Goal: Task Accomplishment & Management: Manage account settings

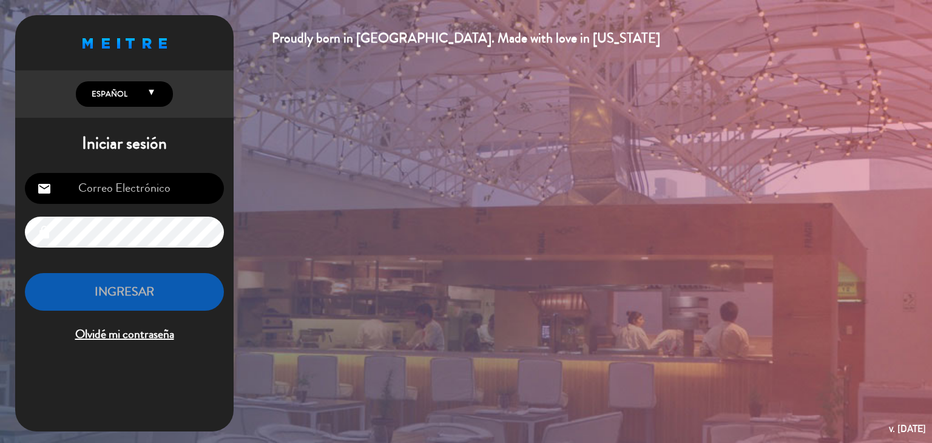
type input "[EMAIL_ADDRESS][DOMAIN_NAME]"
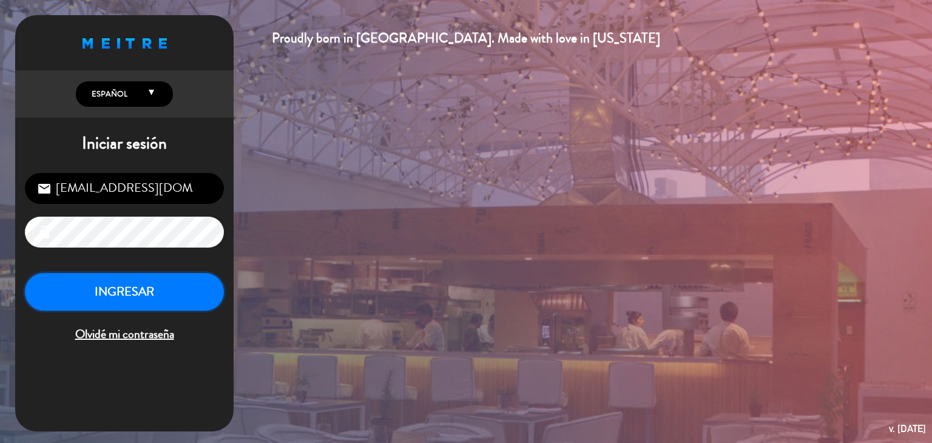
click at [140, 297] on button "INGRESAR" at bounding box center [124, 292] width 199 height 38
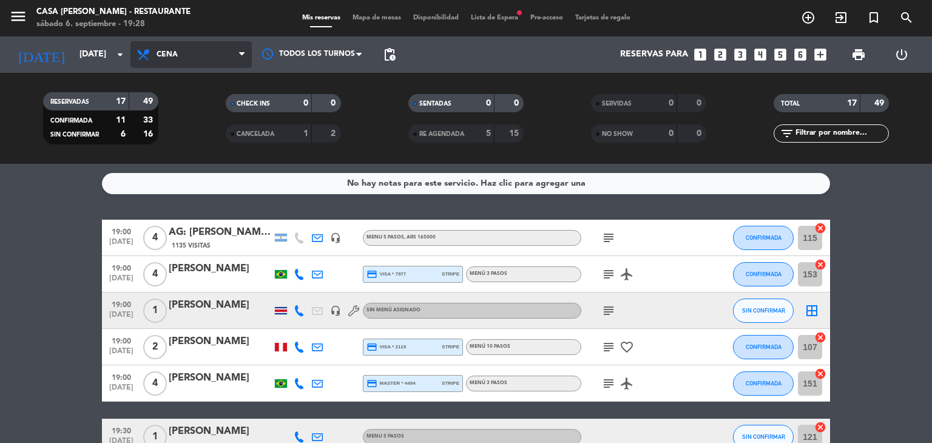
click at [198, 52] on span "Cena" at bounding box center [190, 54] width 121 height 27
click at [189, 107] on div "menu Casa [PERSON_NAME] - Restaurante [DATE] 6. septiembre - 19:28 Mis reservas…" at bounding box center [466, 82] width 932 height 164
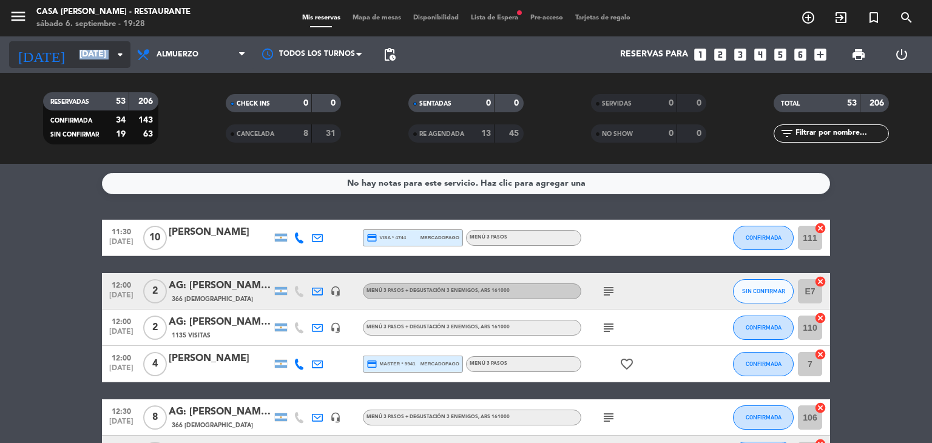
click at [112, 56] on div "[DATE] [DATE] arrow_drop_down" at bounding box center [69, 54] width 121 height 27
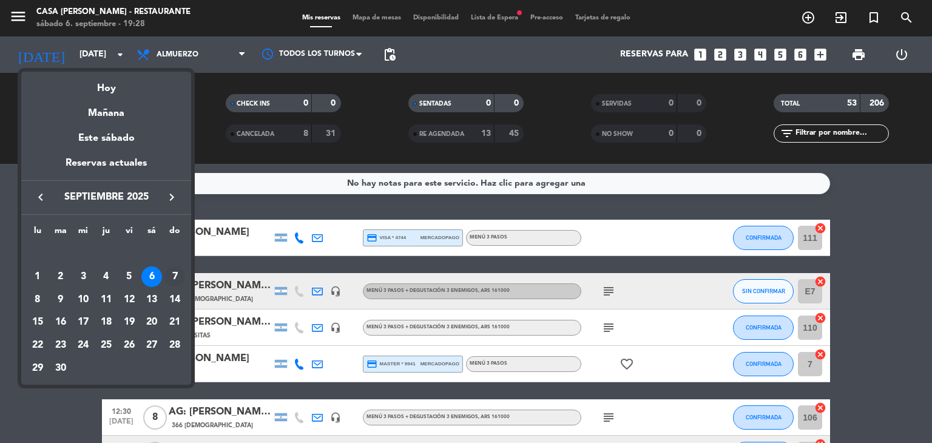
click at [176, 272] on div "7" at bounding box center [174, 276] width 21 height 21
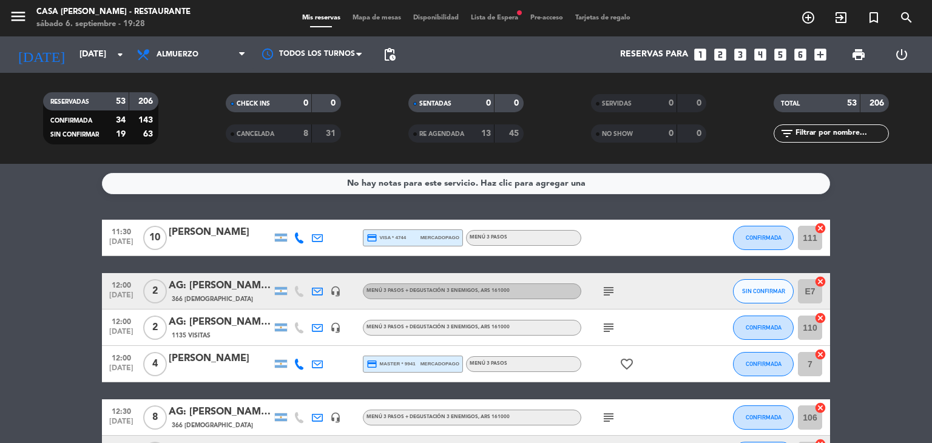
type input "[DATE]"
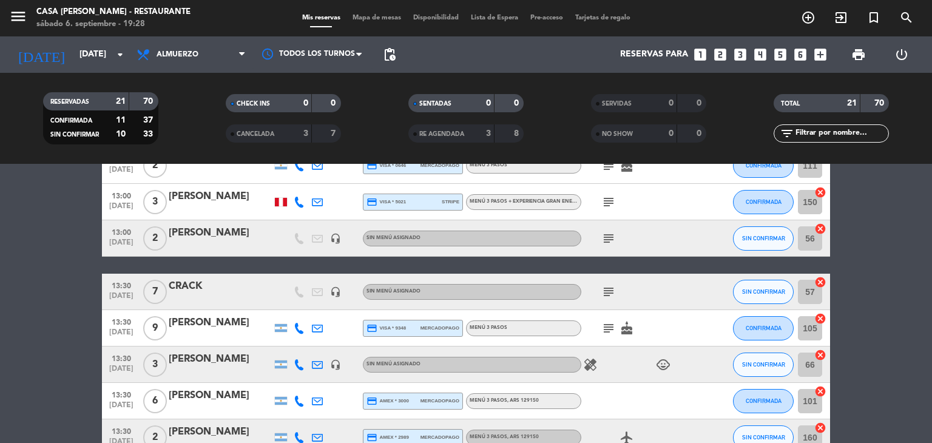
scroll to position [364, 0]
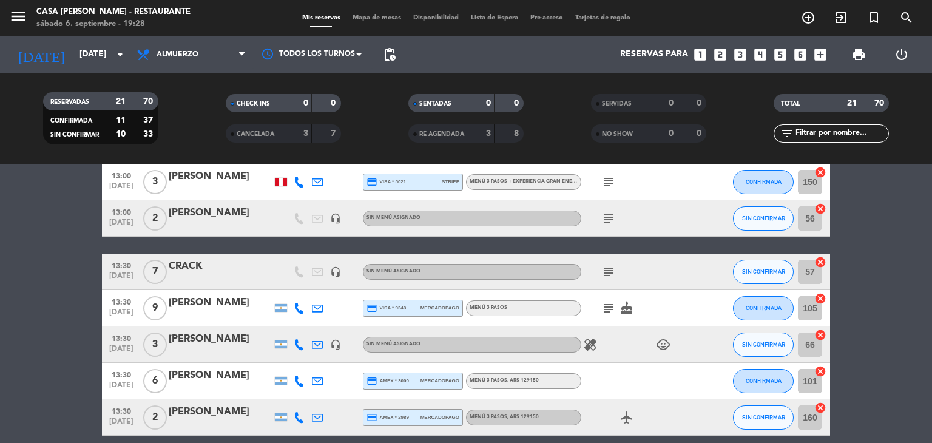
click at [280, 180] on div at bounding box center [281, 182] width 12 height 8
click at [607, 273] on icon "subject" at bounding box center [608, 271] width 15 height 15
click at [613, 306] on icon "subject" at bounding box center [608, 308] width 15 height 15
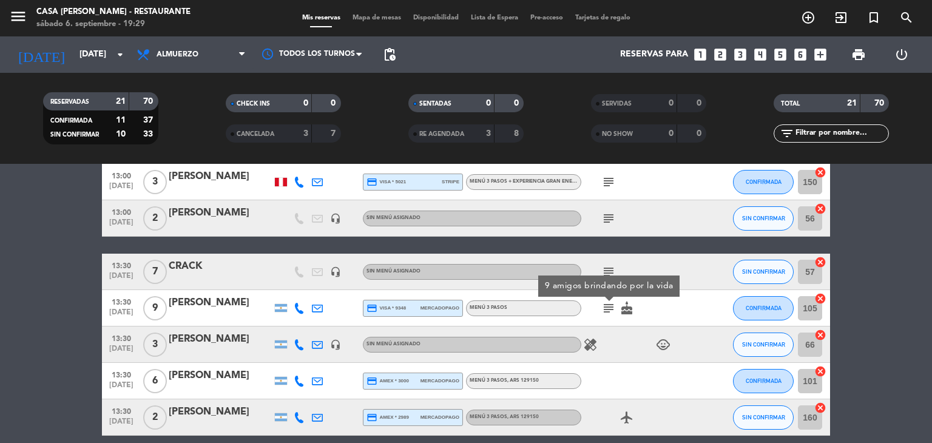
click at [613, 306] on icon "subject" at bounding box center [608, 308] width 15 height 15
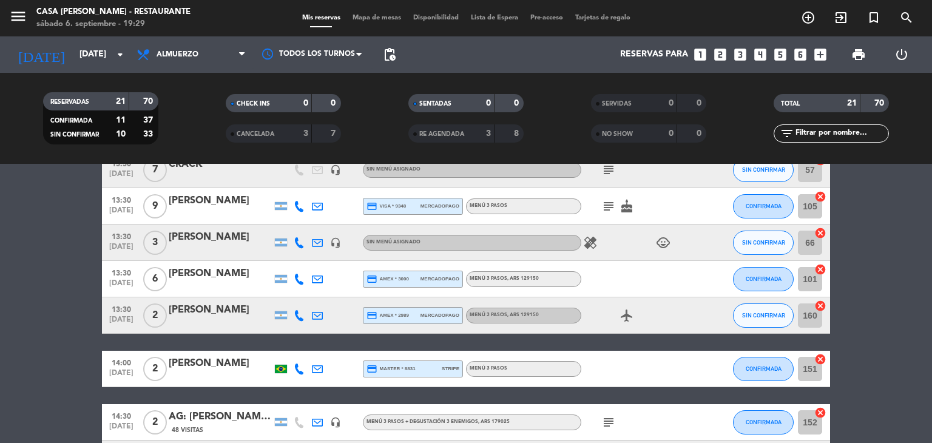
scroll to position [485, 0]
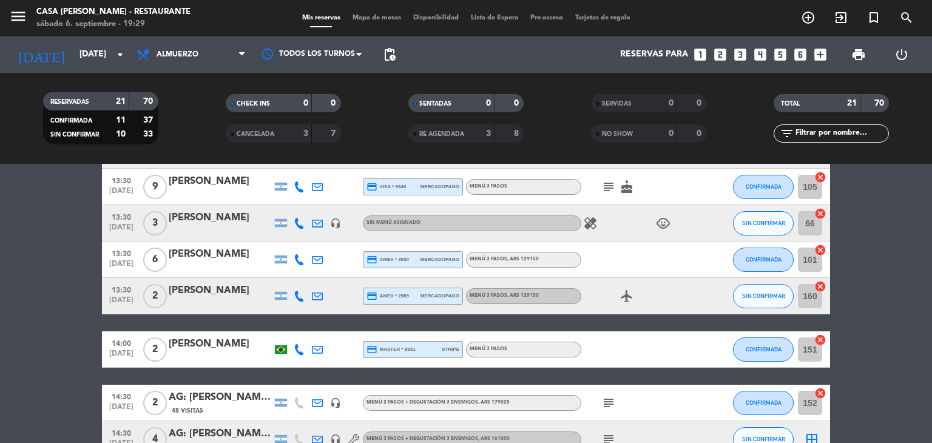
click at [661, 220] on icon "child_care" at bounding box center [663, 223] width 15 height 15
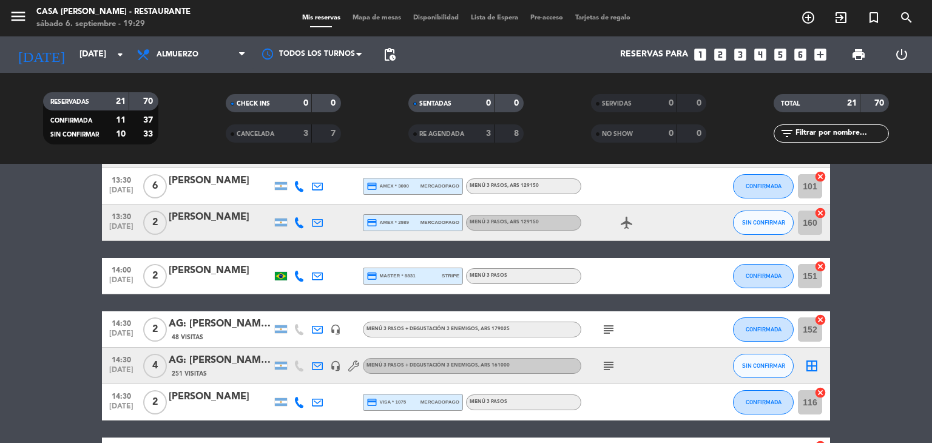
scroll to position [687, 0]
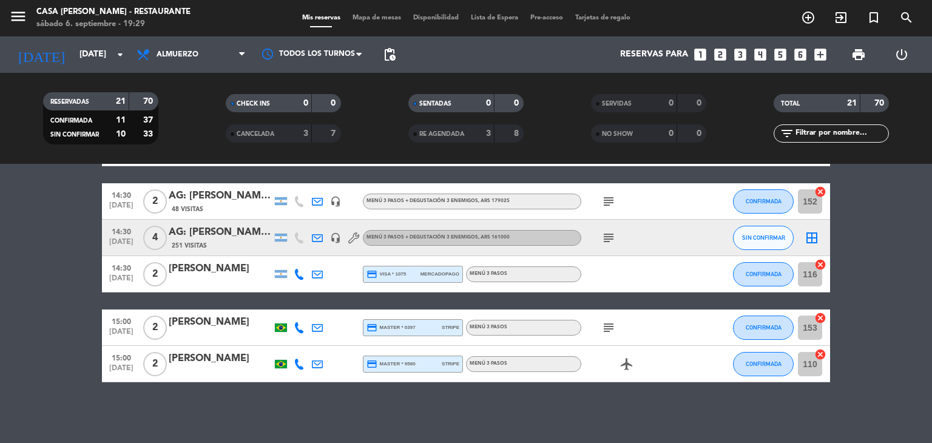
click at [604, 323] on icon "subject" at bounding box center [608, 327] width 15 height 15
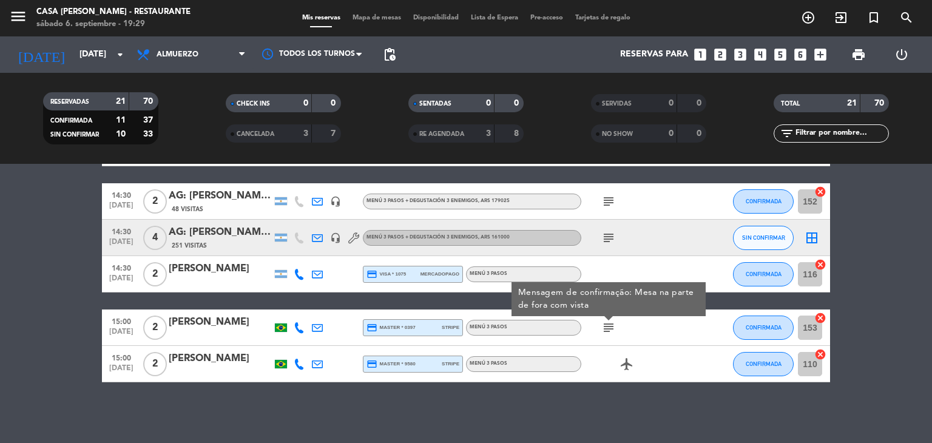
click at [604, 323] on icon "subject" at bounding box center [608, 327] width 15 height 15
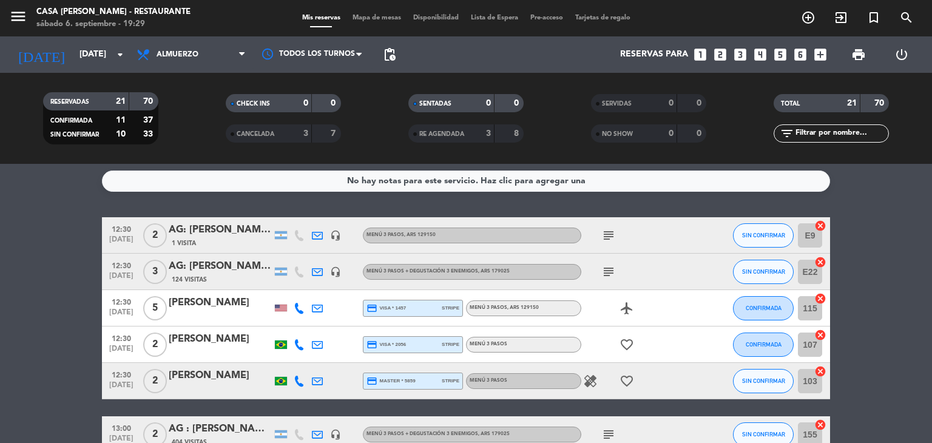
scroll to position [0, 0]
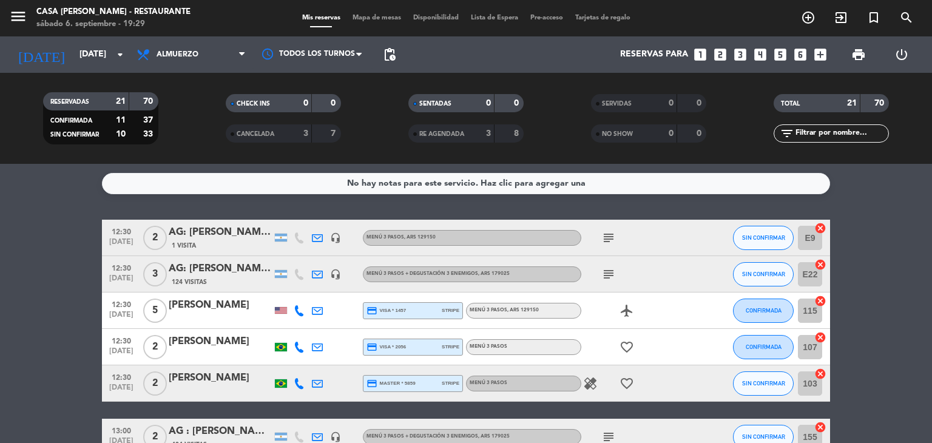
click at [223, 234] on div "AG: [PERSON_NAME] X2/ AWASI" at bounding box center [220, 232] width 103 height 16
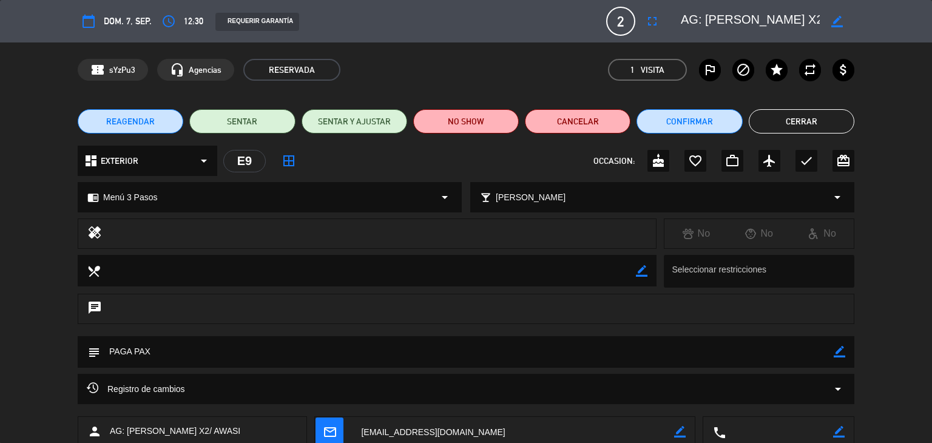
click at [820, 122] on button "Cerrar" at bounding box center [802, 121] width 106 height 24
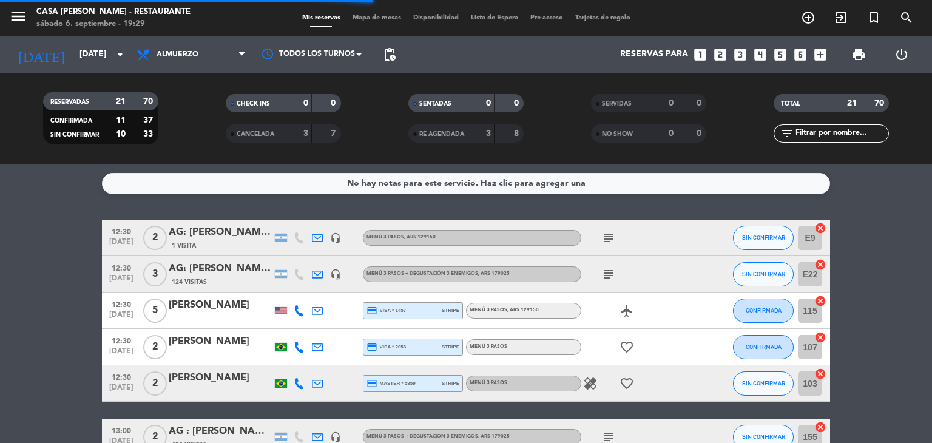
click at [244, 276] on div "AG: [PERSON_NAME] X3/ WINE LOVERS" at bounding box center [220, 269] width 103 height 16
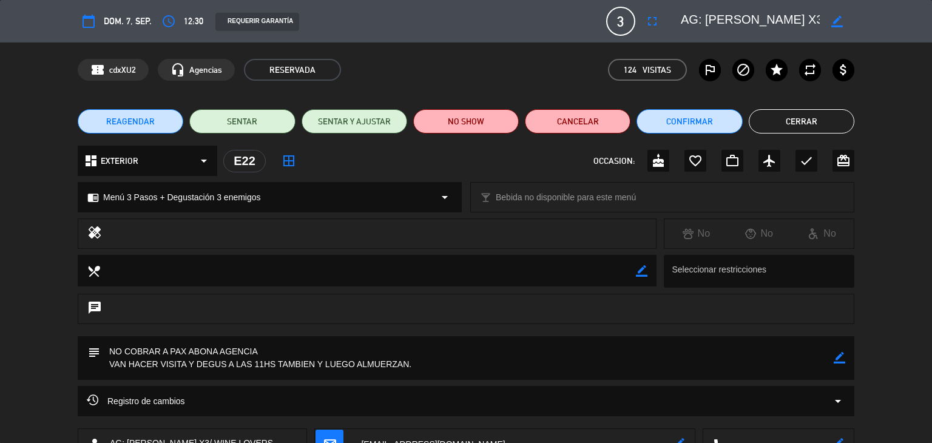
click at [780, 126] on button "Cerrar" at bounding box center [802, 121] width 106 height 24
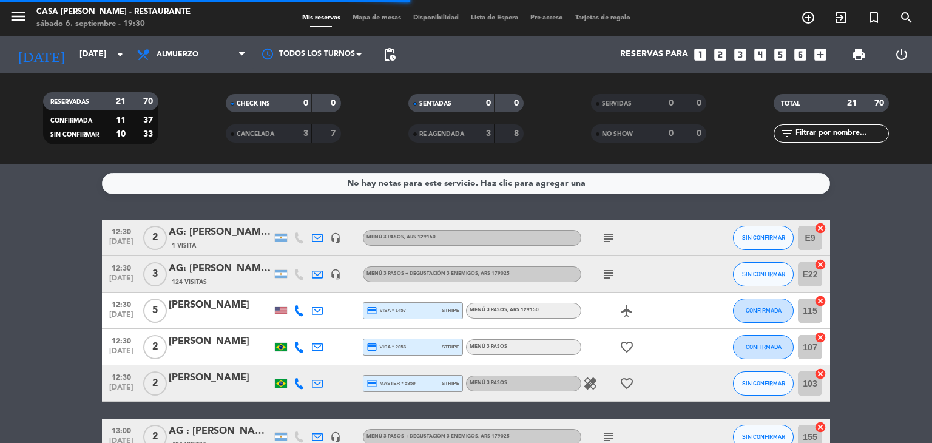
click at [219, 306] on div "[PERSON_NAME]" at bounding box center [220, 305] width 103 height 16
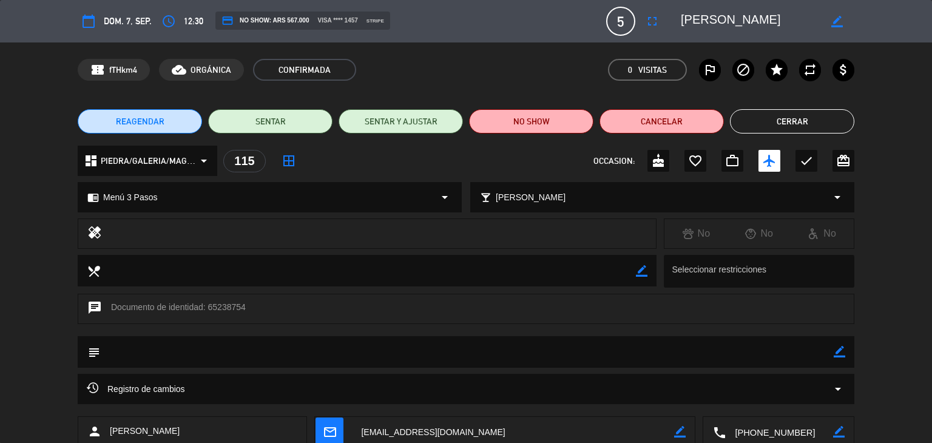
click at [797, 122] on button "Cerrar" at bounding box center [792, 121] width 124 height 24
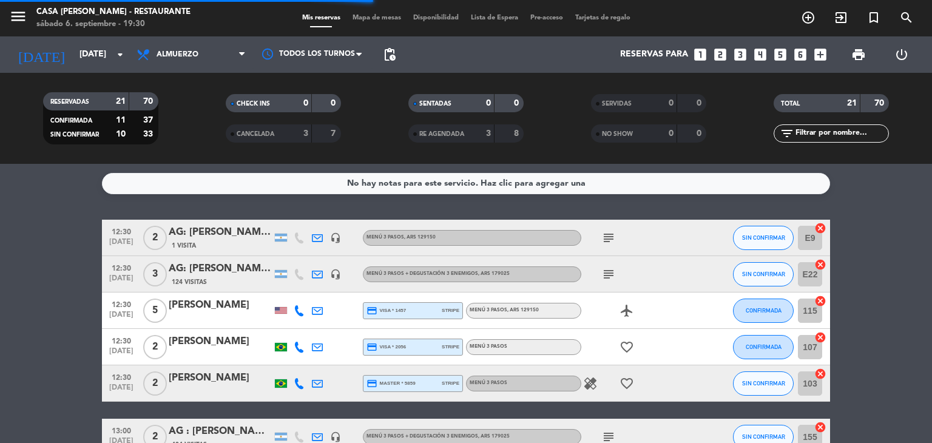
click at [234, 334] on div "[PERSON_NAME]" at bounding box center [220, 342] width 103 height 16
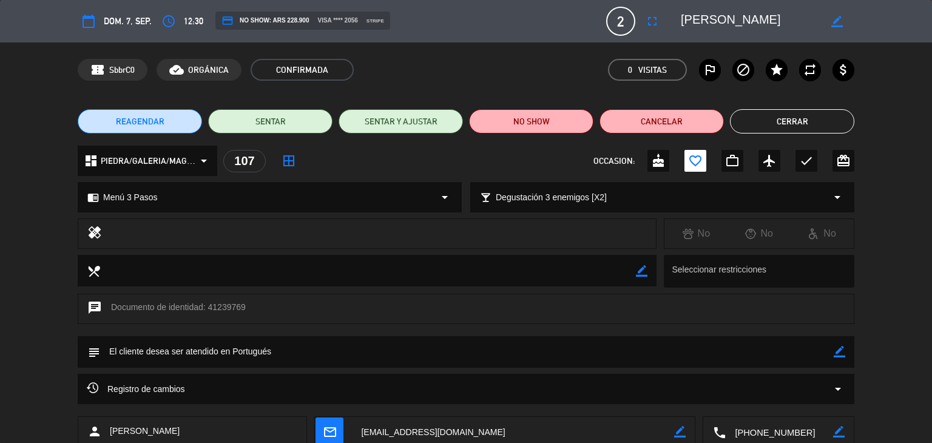
click at [828, 117] on button "Cerrar" at bounding box center [792, 121] width 124 height 24
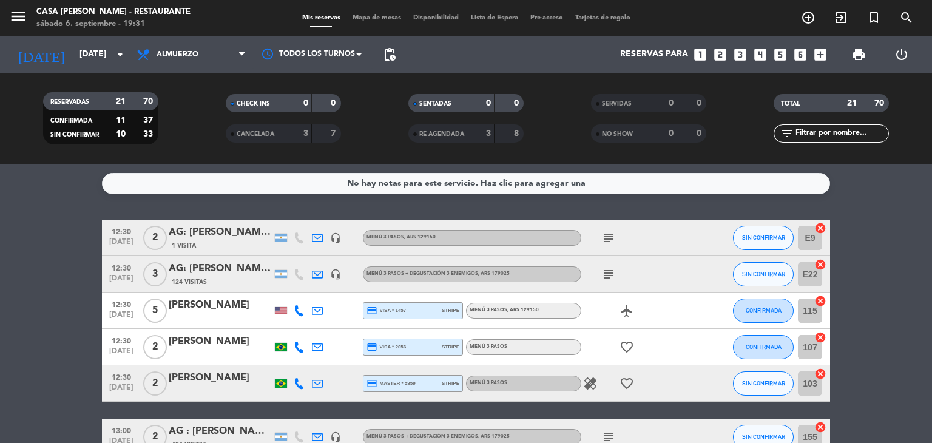
click at [244, 374] on div "[PERSON_NAME]" at bounding box center [220, 378] width 103 height 16
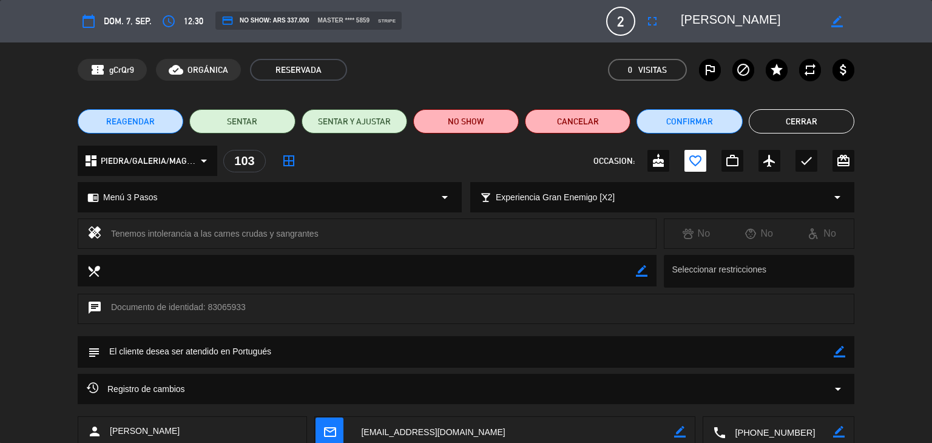
click at [814, 119] on button "Cerrar" at bounding box center [802, 121] width 106 height 24
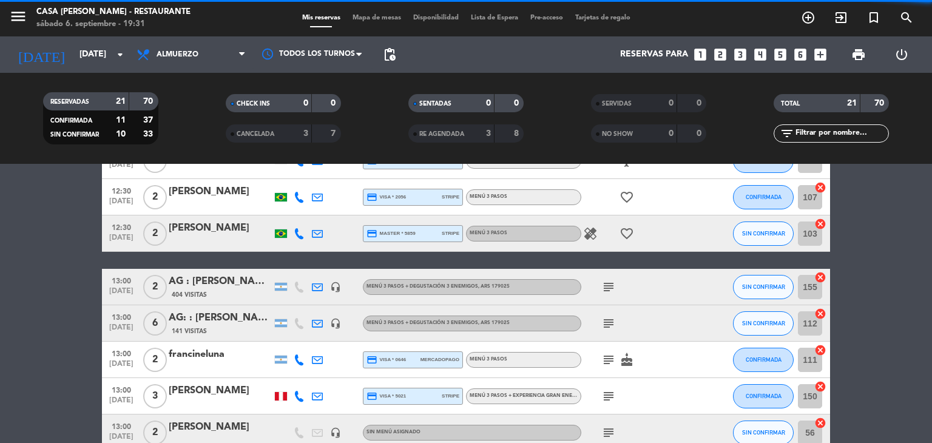
scroll to position [182, 0]
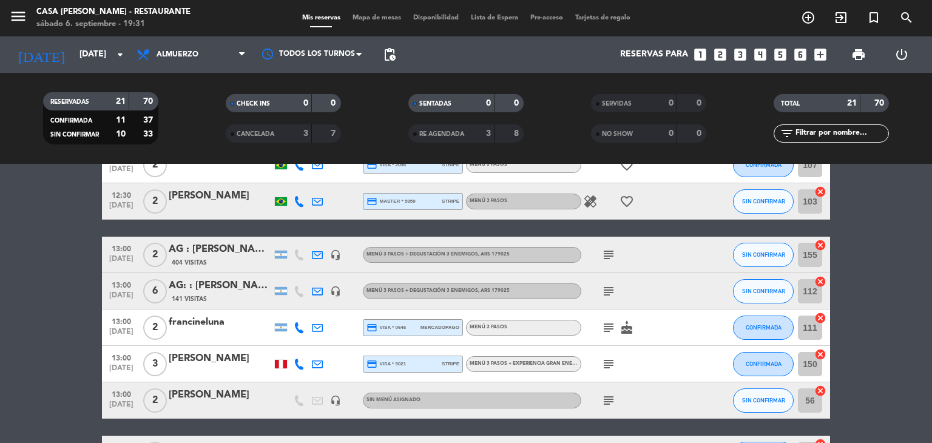
click at [239, 248] on div "AG : [PERSON_NAME] x2 / DISITNTOS" at bounding box center [220, 249] width 103 height 16
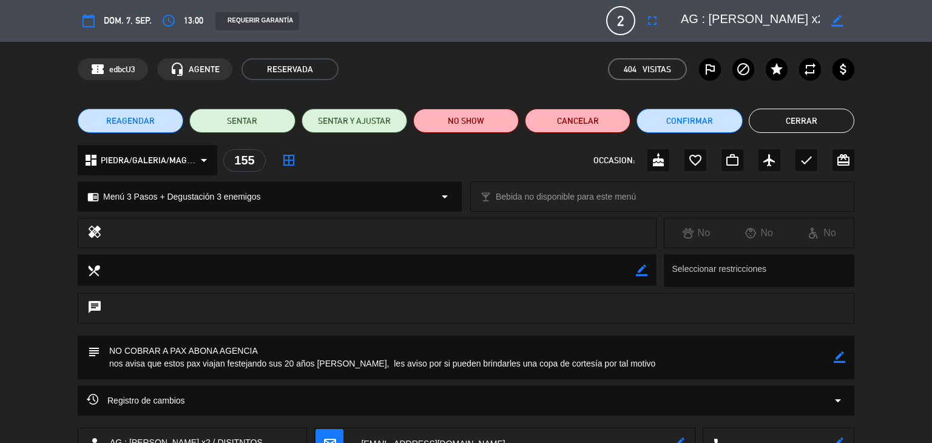
scroll to position [0, 0]
click at [821, 127] on button "Cerrar" at bounding box center [802, 121] width 106 height 24
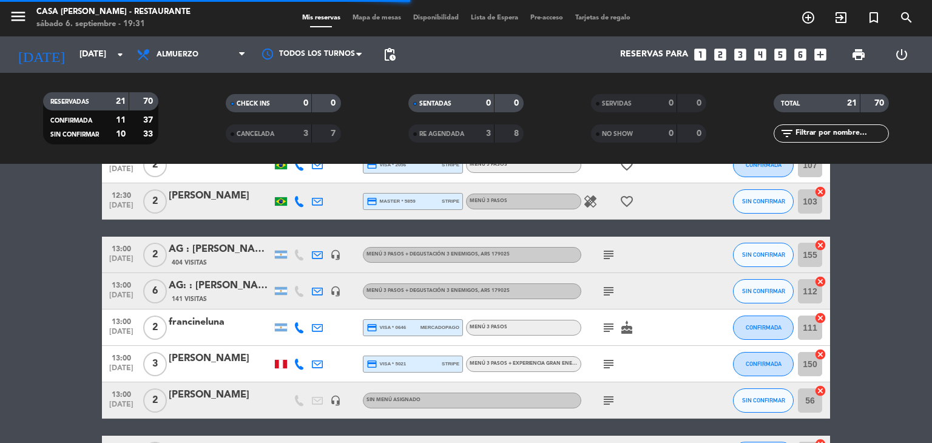
click at [224, 284] on div "AG: : [PERSON_NAME] TOGNERE X 6 / VIVE LOS ANDES" at bounding box center [220, 286] width 103 height 16
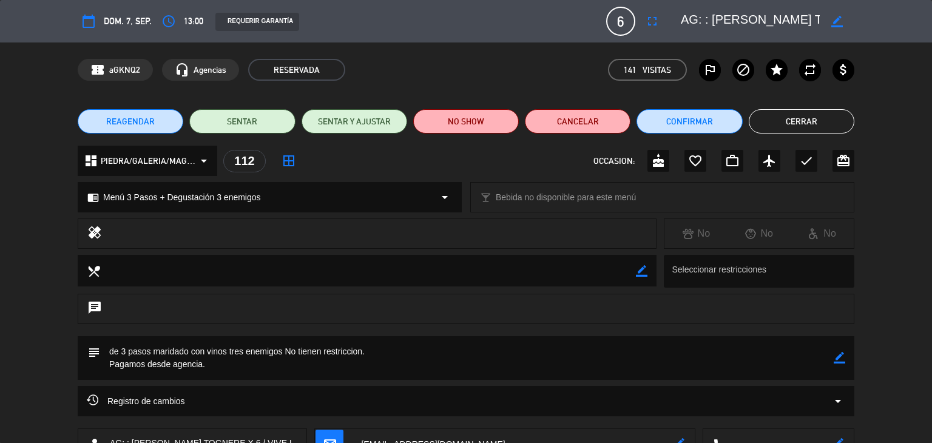
click at [771, 122] on button "Cerrar" at bounding box center [802, 121] width 106 height 24
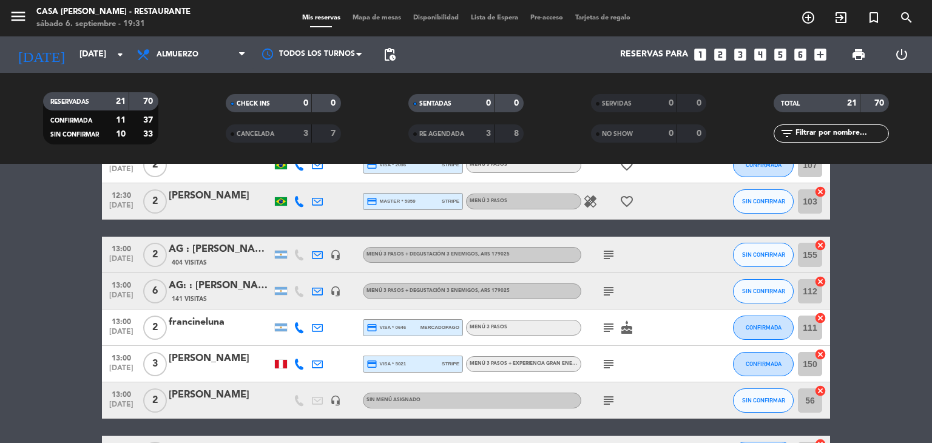
click at [206, 323] on div "francineluna" at bounding box center [220, 322] width 103 height 16
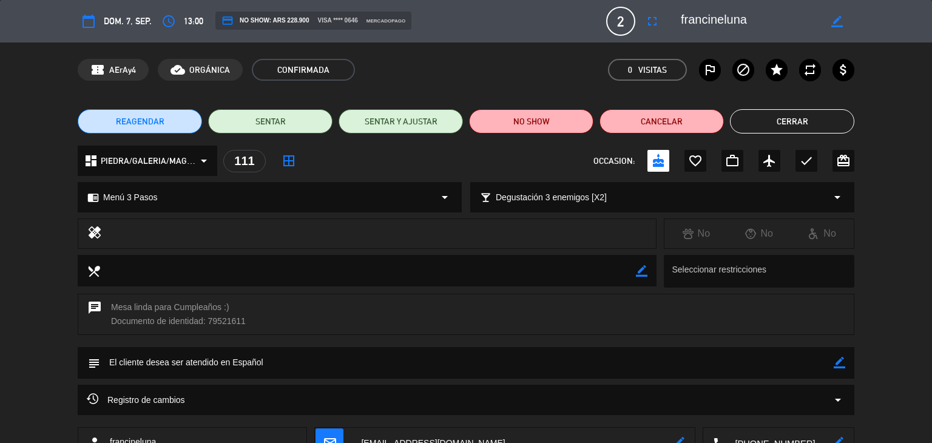
click at [787, 122] on button "Cerrar" at bounding box center [792, 121] width 124 height 24
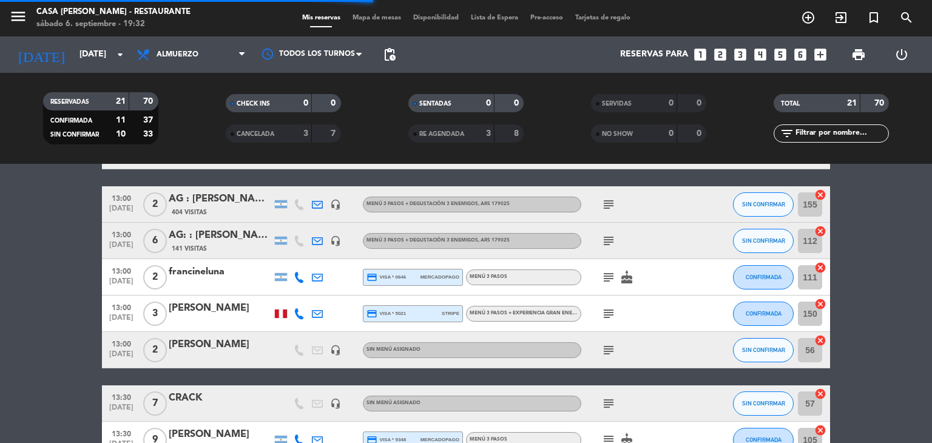
scroll to position [243, 0]
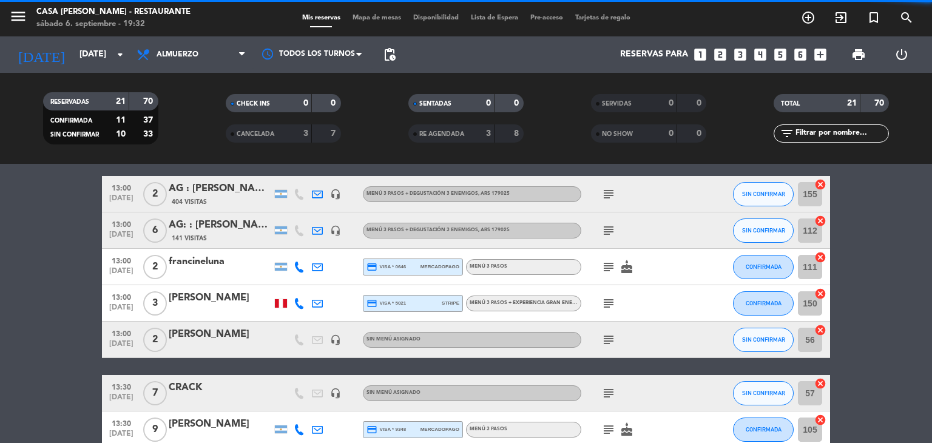
click at [222, 302] on div "[PERSON_NAME]" at bounding box center [220, 298] width 103 height 16
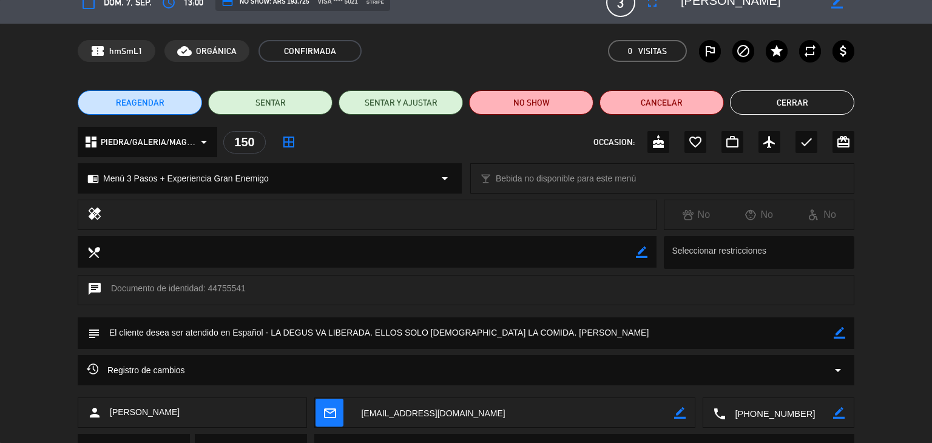
scroll to position [0, 0]
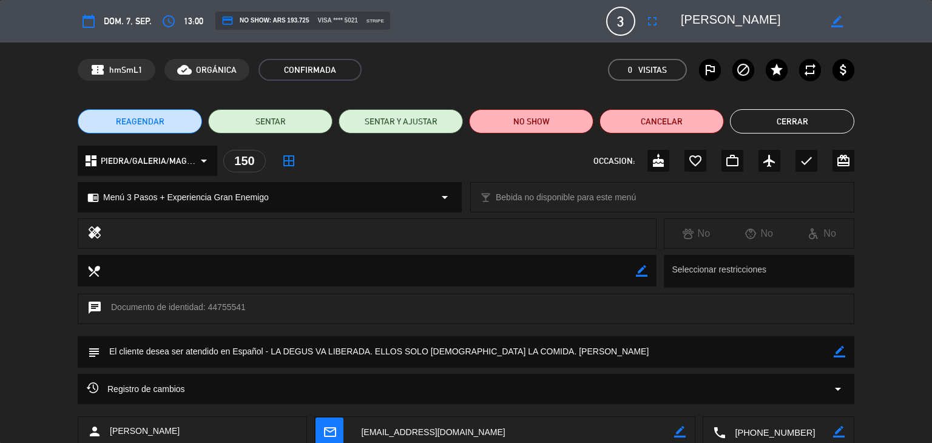
click at [781, 116] on button "Cerrar" at bounding box center [792, 121] width 124 height 24
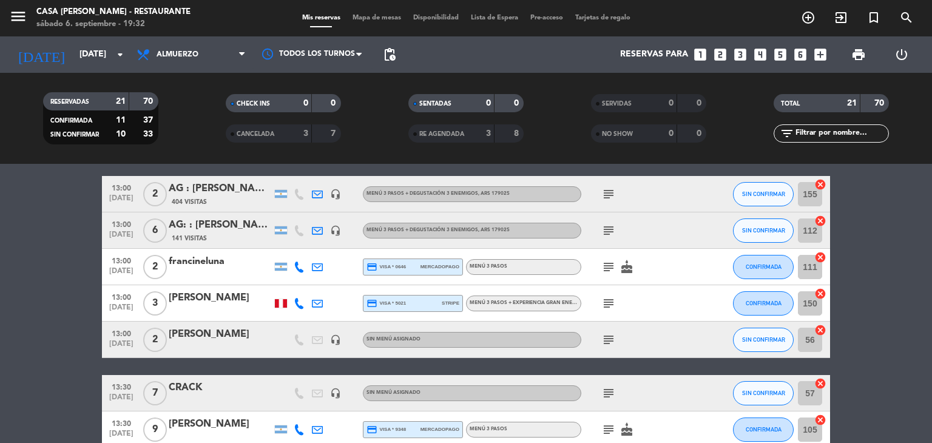
click at [233, 335] on div "[PERSON_NAME]" at bounding box center [220, 334] width 103 height 16
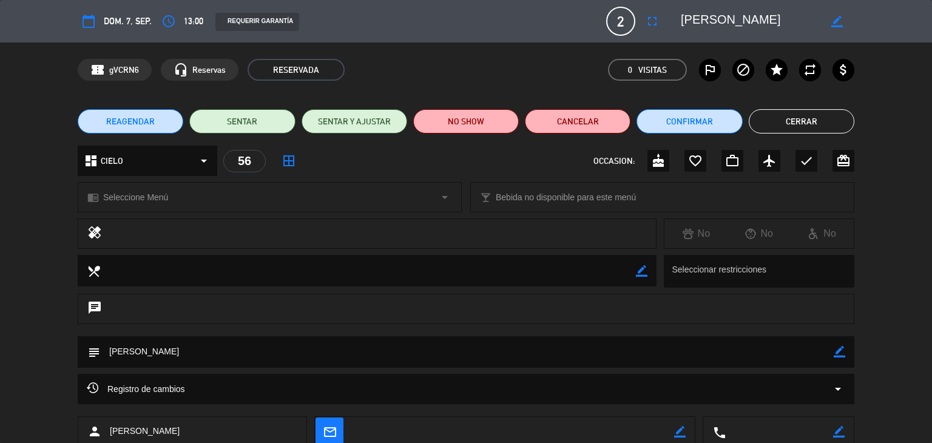
click at [771, 131] on button "Cerrar" at bounding box center [802, 121] width 106 height 24
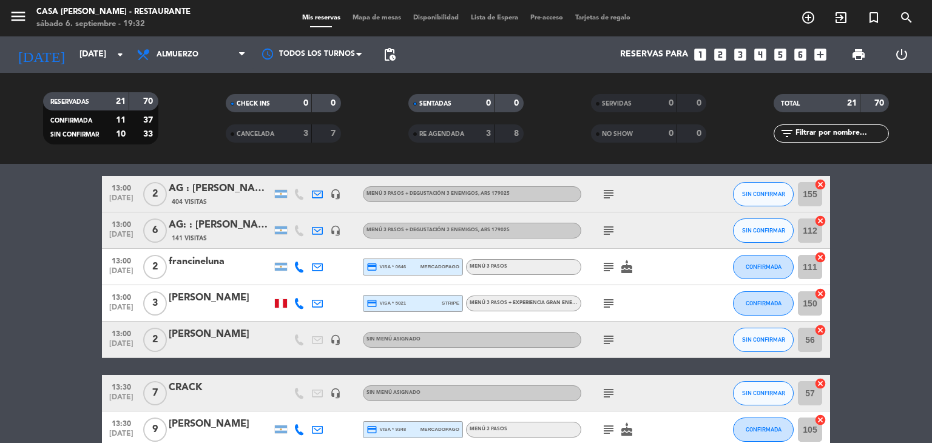
click at [609, 340] on icon "subject" at bounding box center [608, 339] width 15 height 15
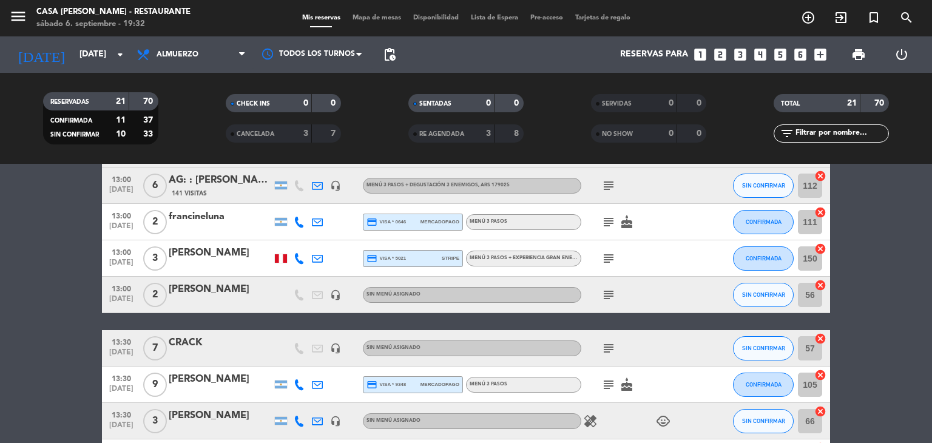
scroll to position [364, 0]
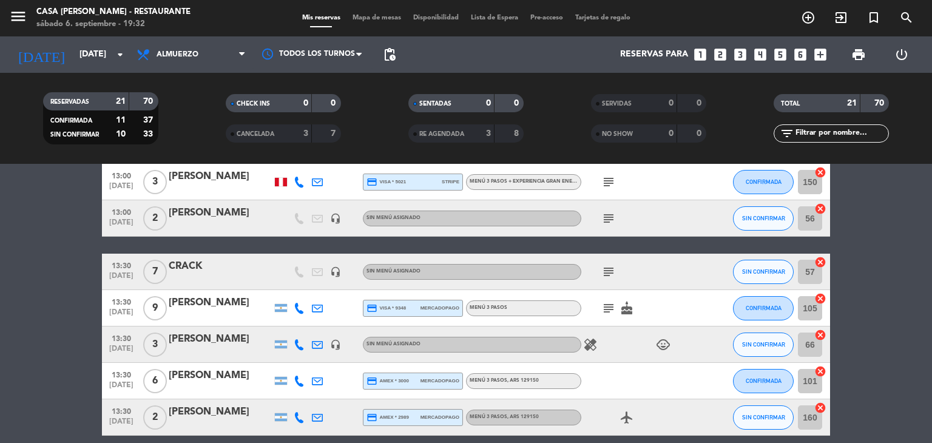
click at [189, 259] on div "CRACK" at bounding box center [220, 266] width 103 height 16
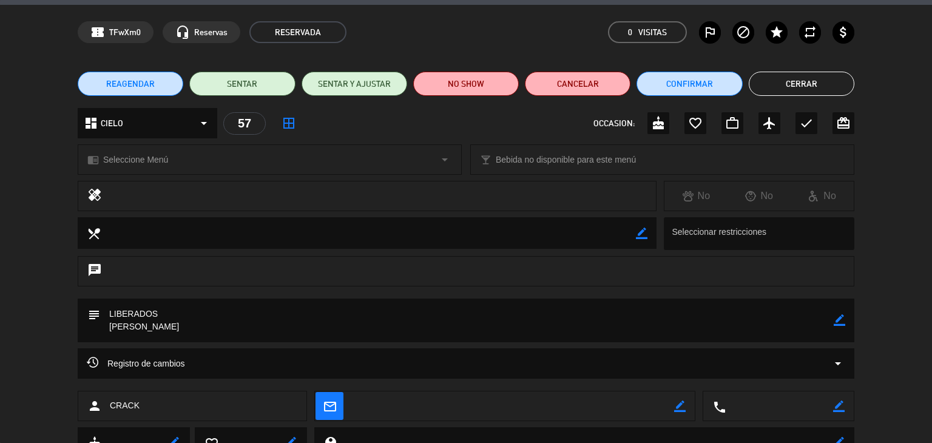
scroll to position [0, 0]
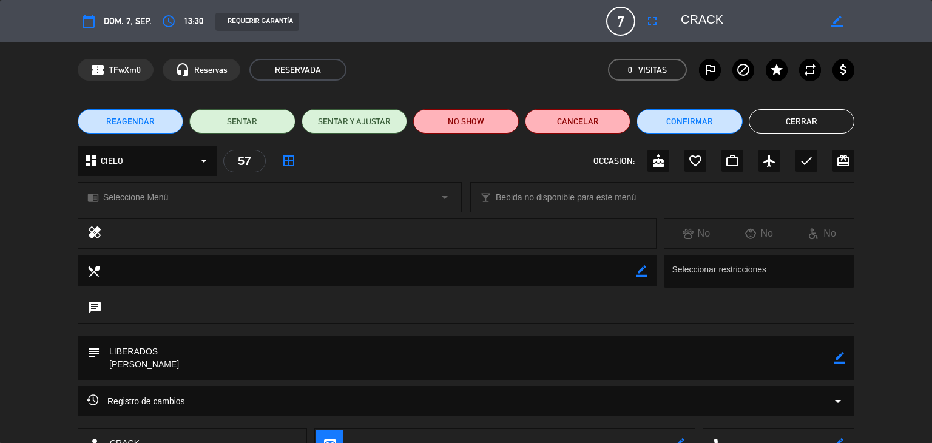
click at [793, 117] on button "Cerrar" at bounding box center [802, 121] width 106 height 24
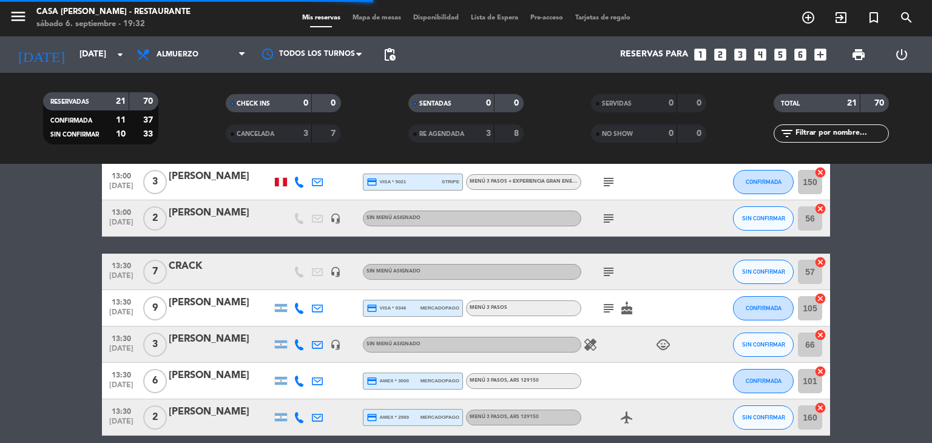
scroll to position [425, 0]
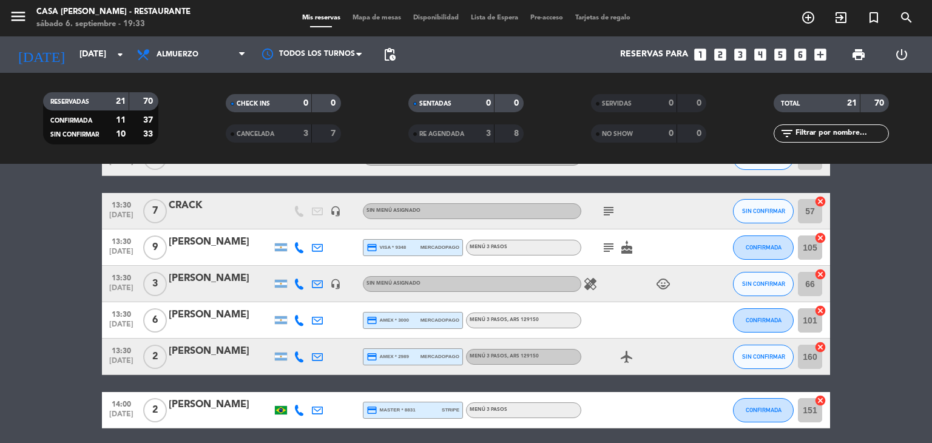
click at [233, 245] on div "[PERSON_NAME]" at bounding box center [220, 242] width 103 height 16
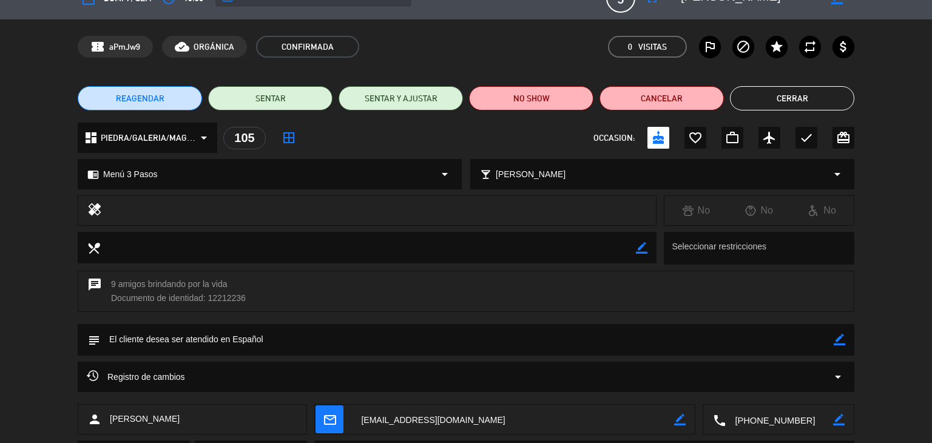
scroll to position [0, 0]
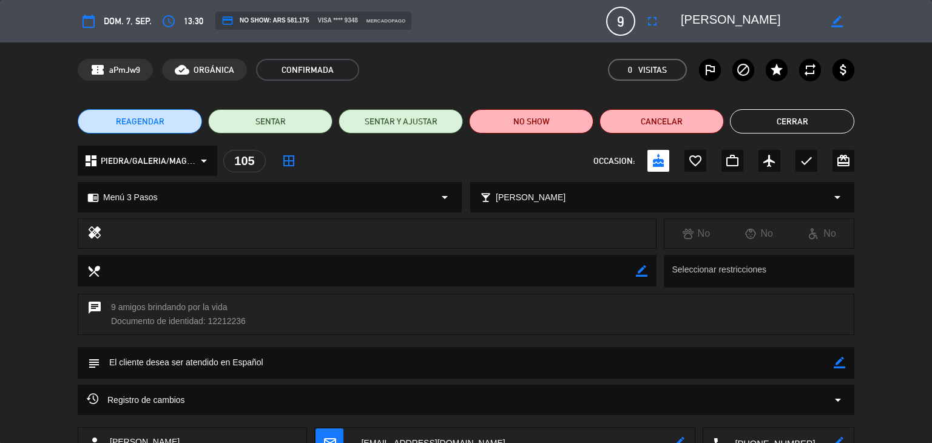
click at [821, 123] on button "Cerrar" at bounding box center [792, 121] width 124 height 24
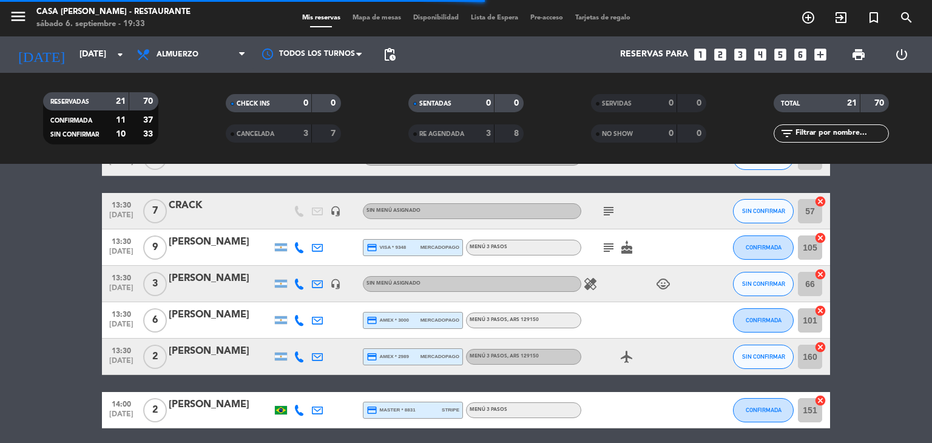
click at [228, 278] on div "[PERSON_NAME]" at bounding box center [220, 279] width 103 height 16
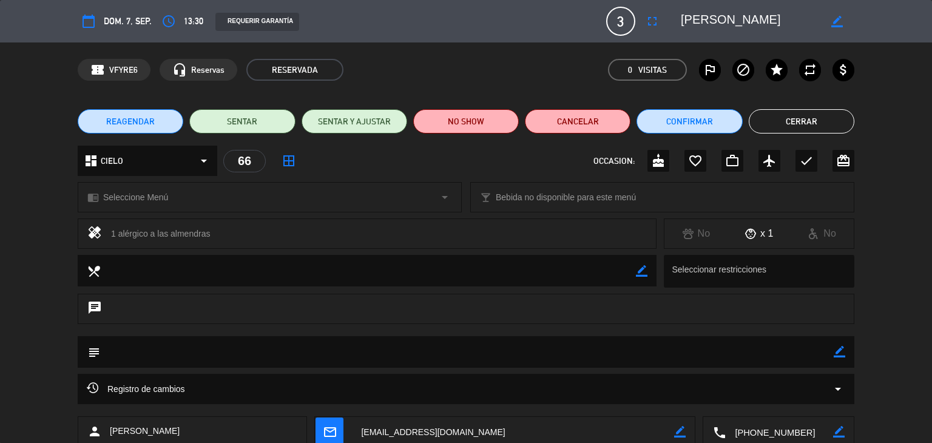
click at [830, 119] on button "Cerrar" at bounding box center [802, 121] width 106 height 24
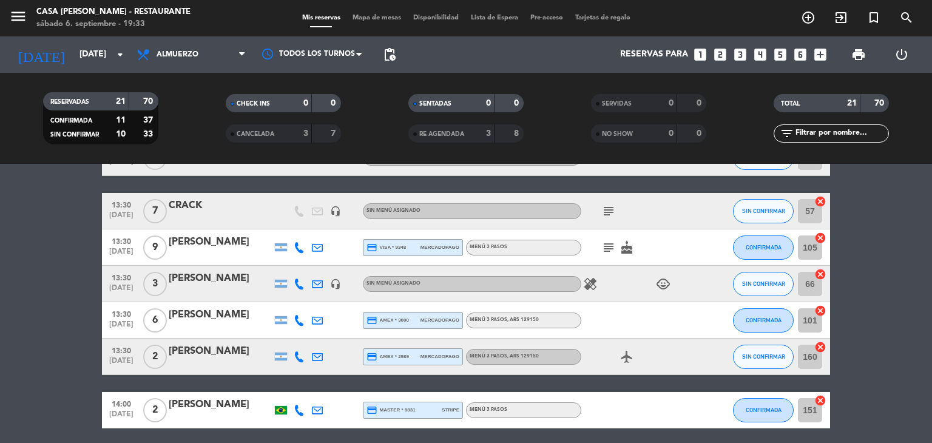
click at [240, 322] on div "[PERSON_NAME]" at bounding box center [220, 315] width 103 height 16
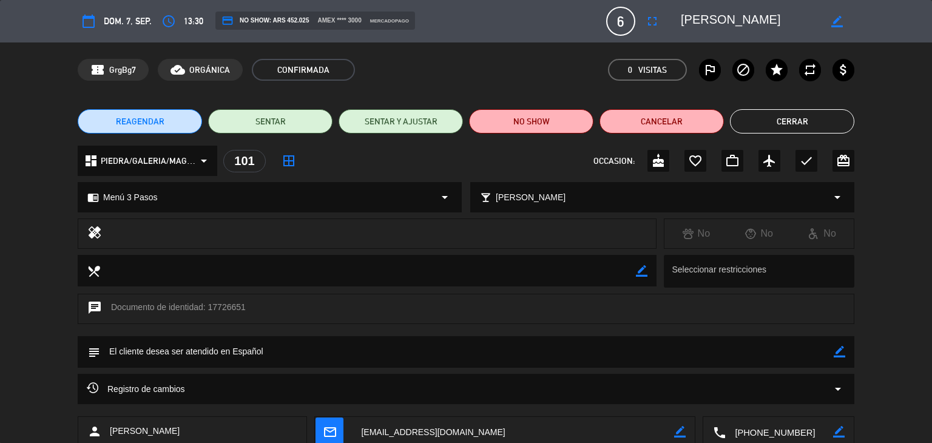
click at [765, 124] on button "Cerrar" at bounding box center [792, 121] width 124 height 24
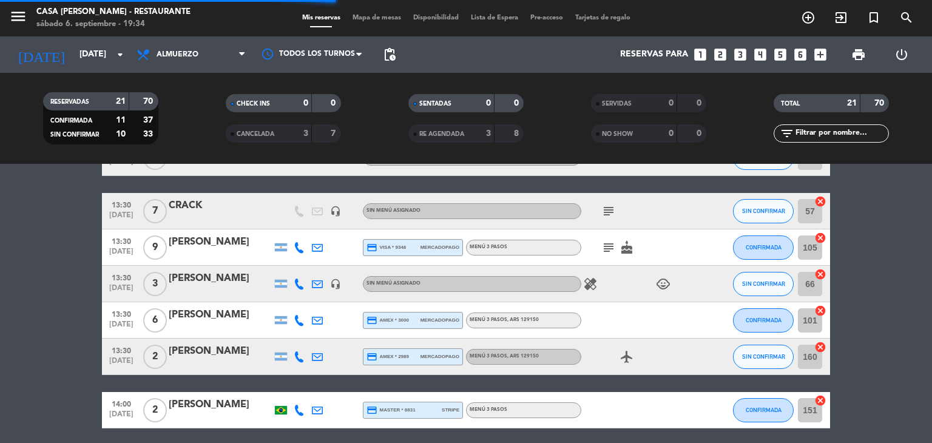
scroll to position [485, 0]
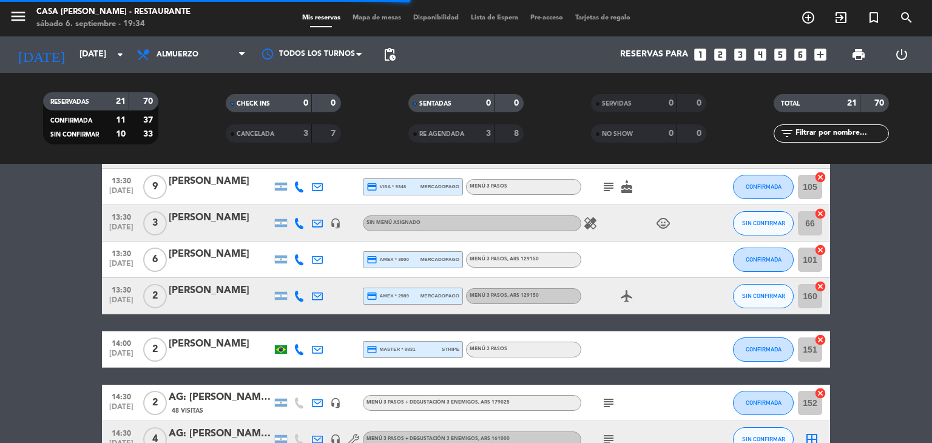
click at [189, 292] on div "[PERSON_NAME]" at bounding box center [220, 291] width 103 height 16
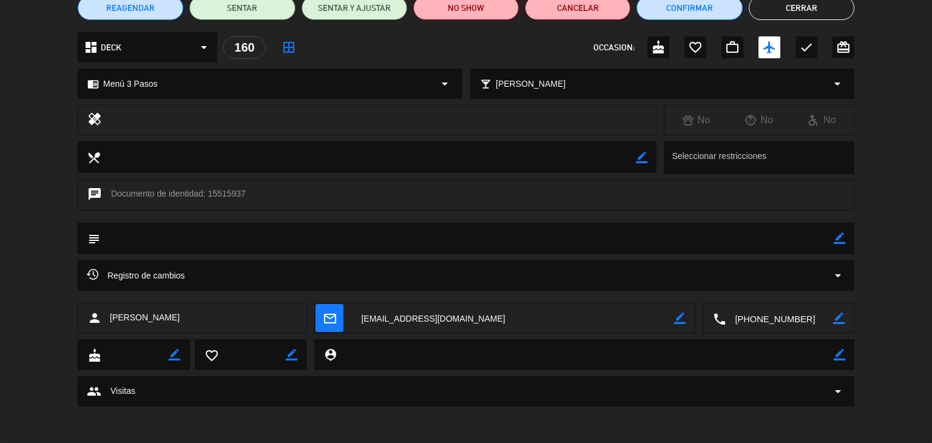
scroll to position [0, 0]
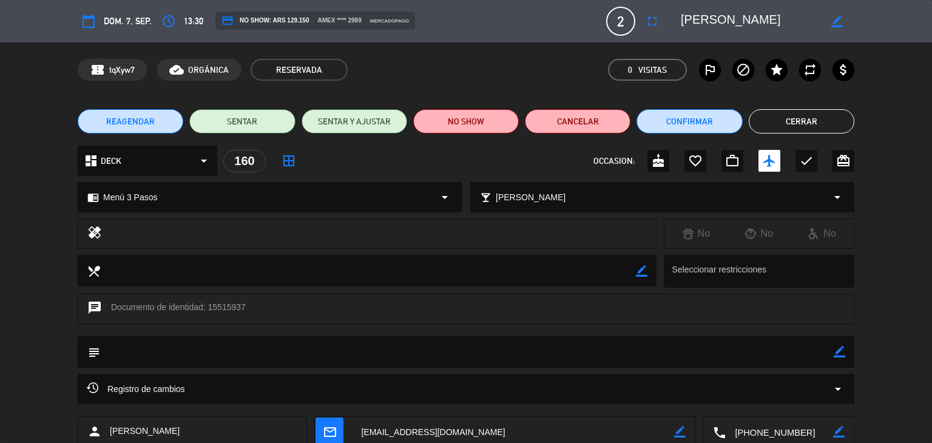
click at [798, 123] on button "Cerrar" at bounding box center [802, 121] width 106 height 24
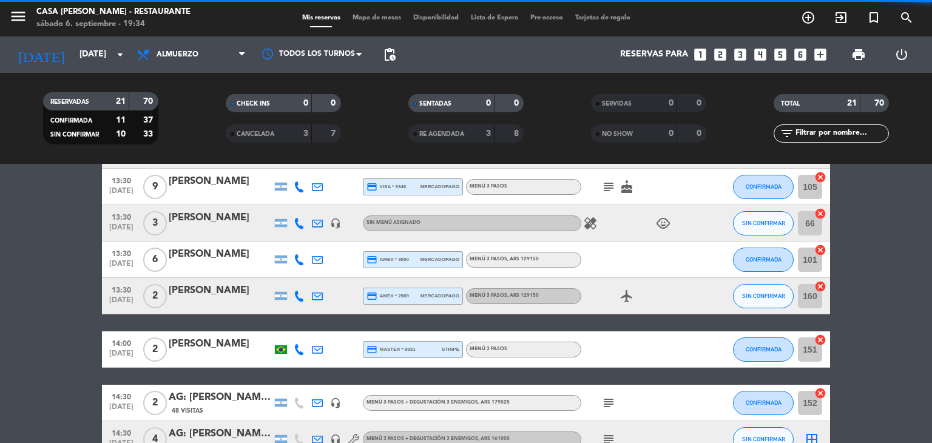
scroll to position [546, 0]
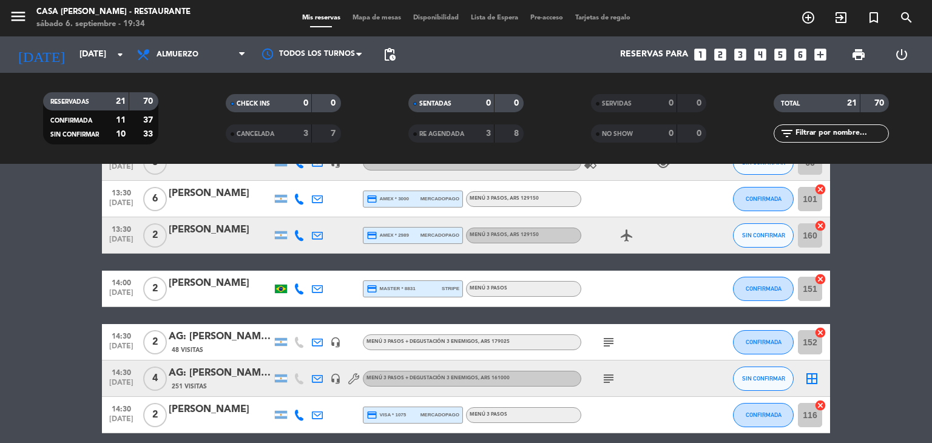
click at [218, 281] on div "[PERSON_NAME]" at bounding box center [220, 283] width 103 height 16
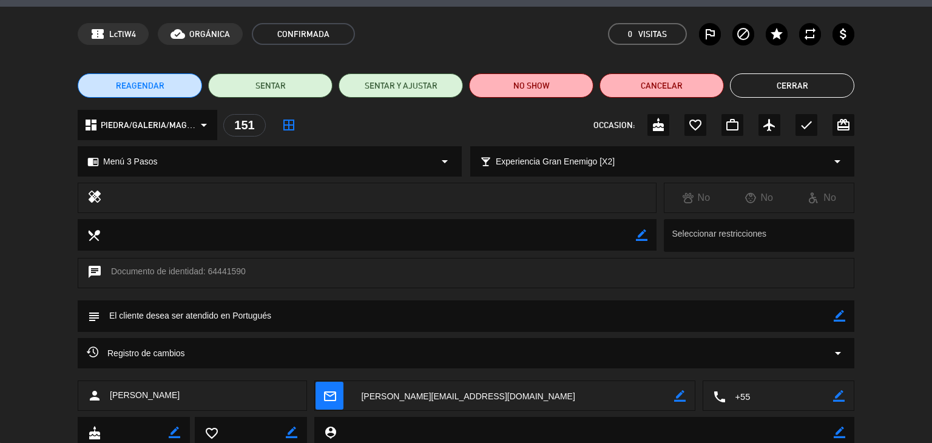
scroll to position [0, 0]
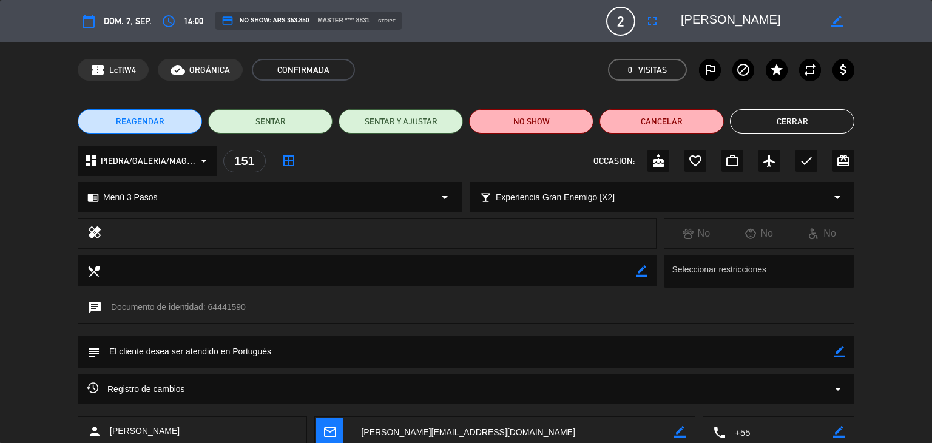
click at [767, 126] on button "Cerrar" at bounding box center [792, 121] width 124 height 24
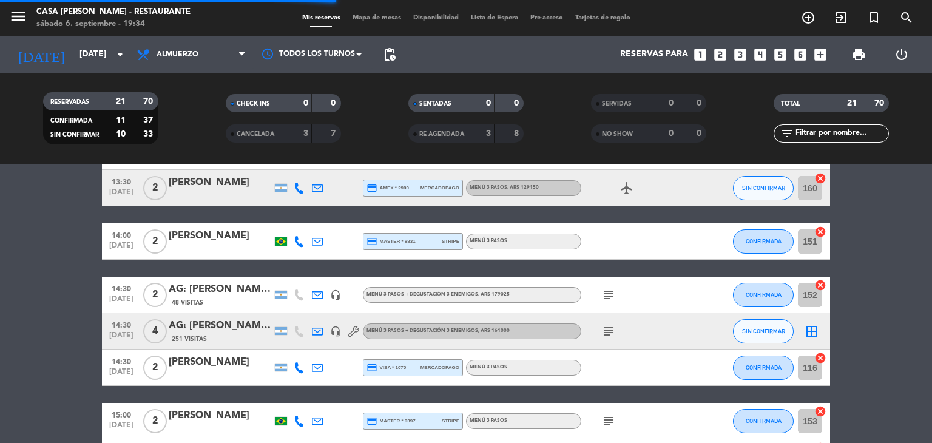
scroll to position [607, 0]
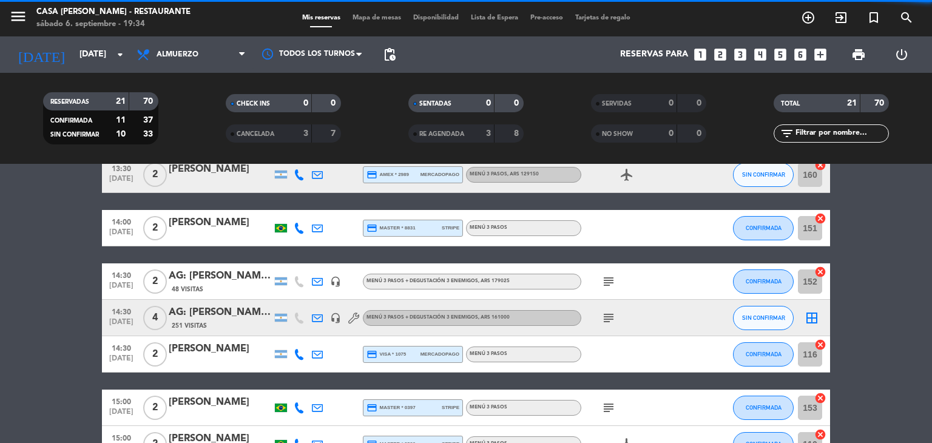
click at [237, 276] on div "AG: [PERSON_NAME] X 2 / LAUKE" at bounding box center [220, 276] width 103 height 16
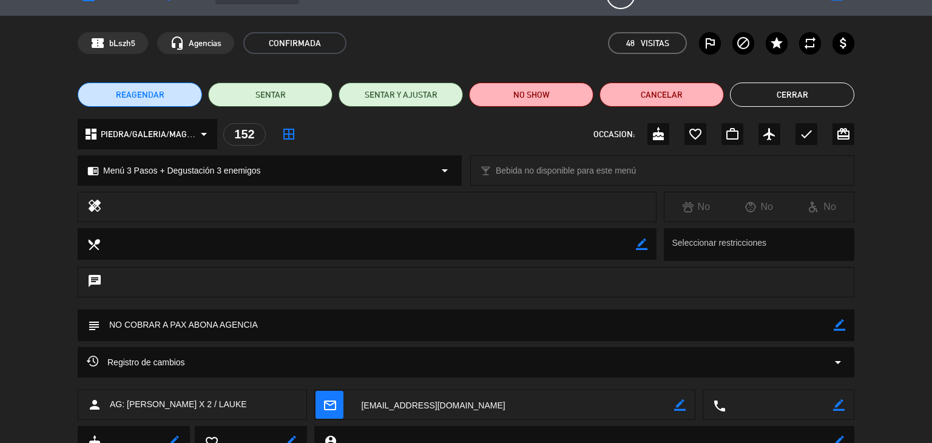
scroll to position [0, 0]
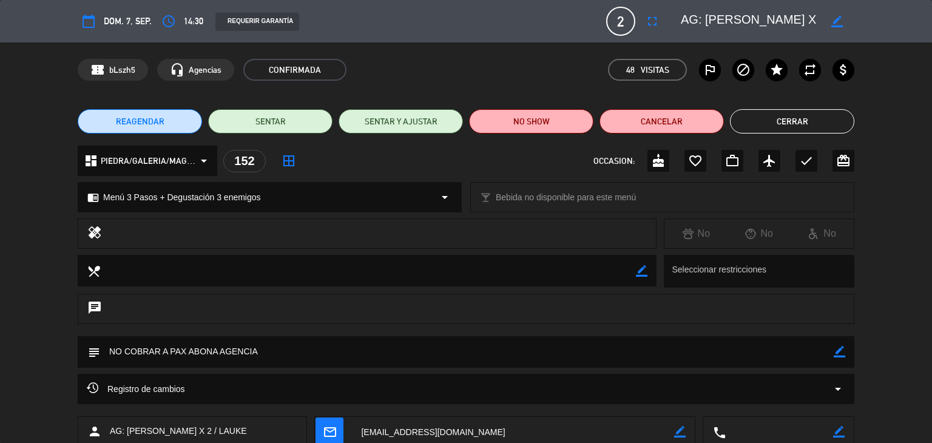
click at [750, 129] on button "Cerrar" at bounding box center [792, 121] width 124 height 24
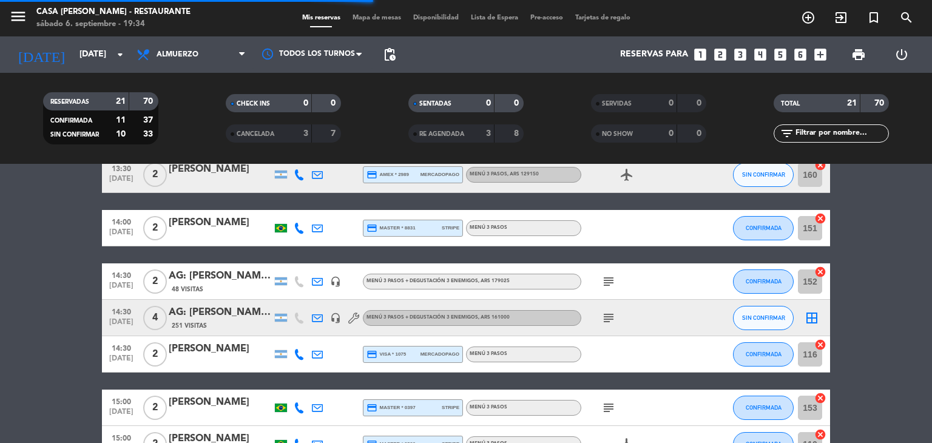
click at [238, 312] on div "AG: [PERSON_NAME] X 4 / SUNTRIP" at bounding box center [220, 313] width 103 height 16
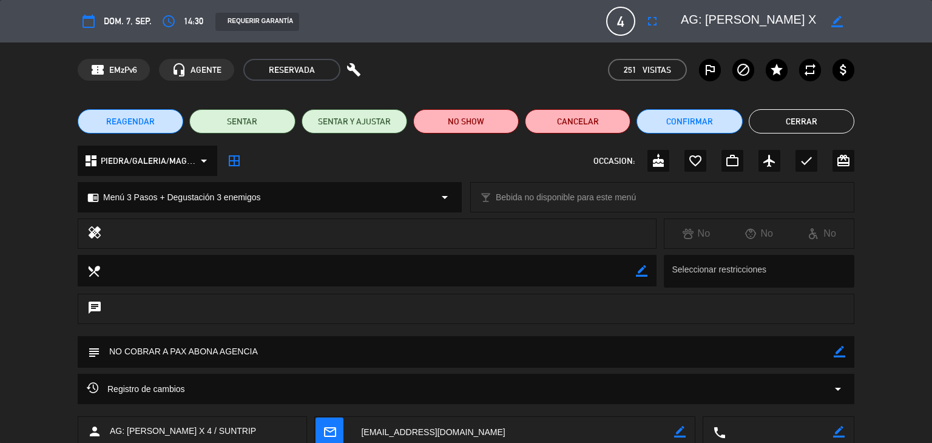
click at [815, 118] on button "Cerrar" at bounding box center [802, 121] width 106 height 24
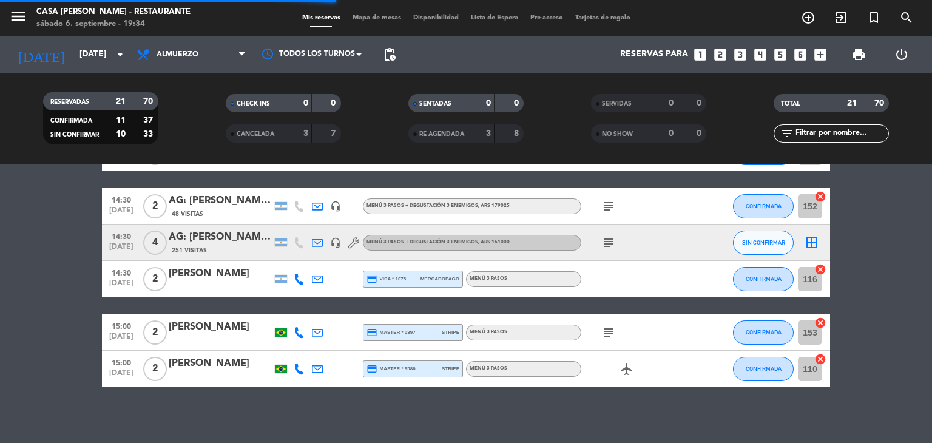
scroll to position [687, 0]
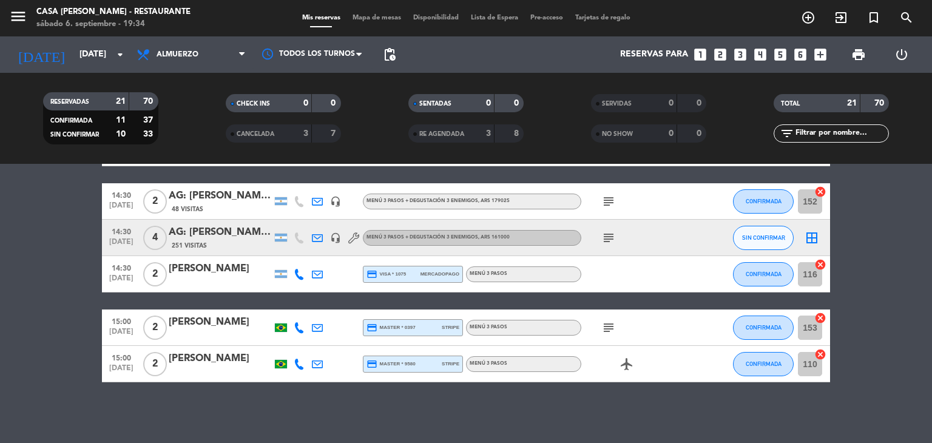
click at [224, 276] on div "[PERSON_NAME]" at bounding box center [220, 269] width 103 height 16
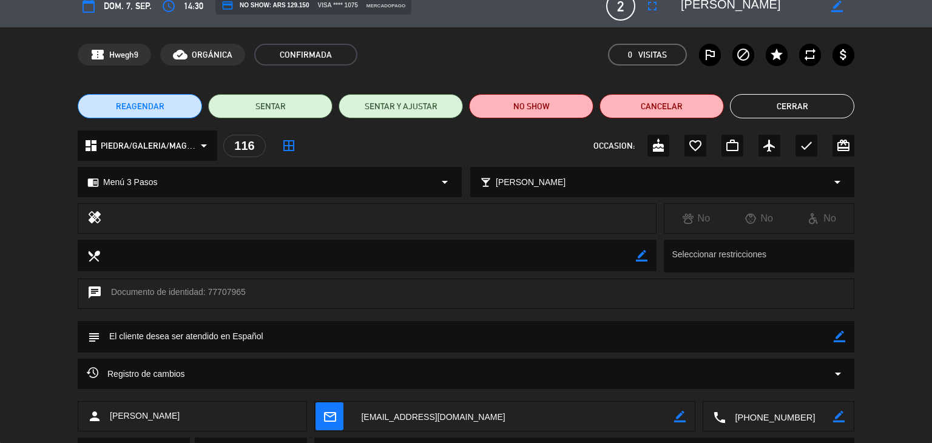
scroll to position [0, 0]
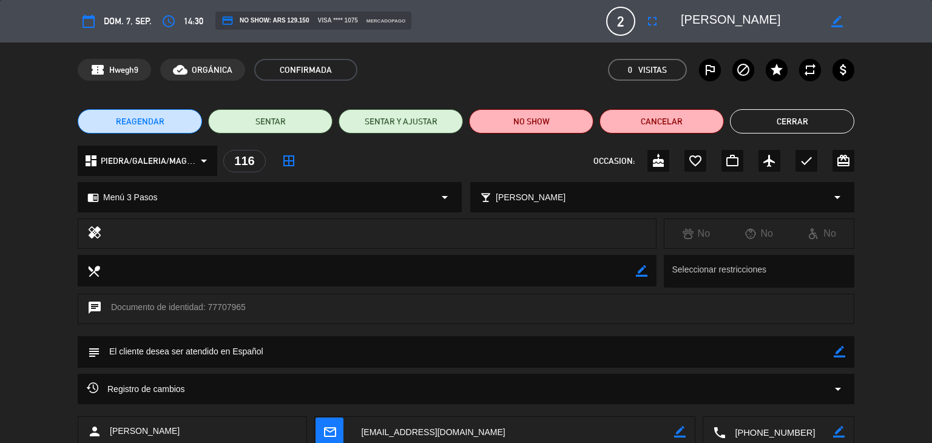
click at [780, 119] on button "Cerrar" at bounding box center [792, 121] width 124 height 24
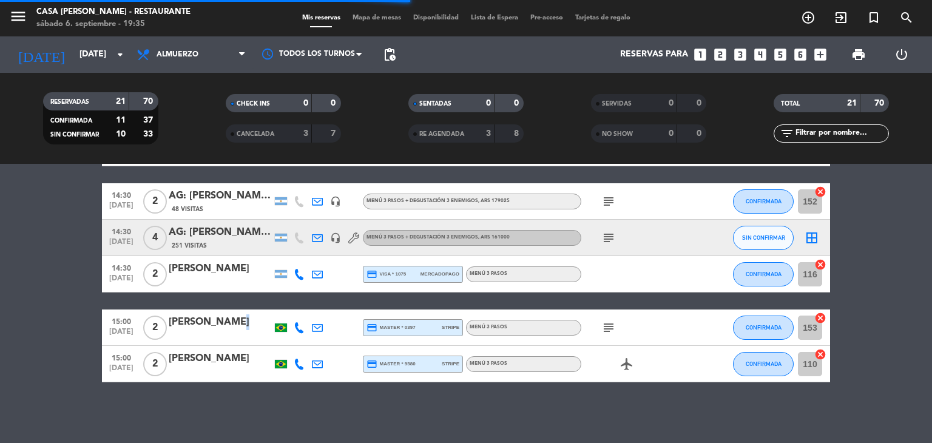
click at [227, 327] on div "[PERSON_NAME]" at bounding box center [220, 322] width 103 height 16
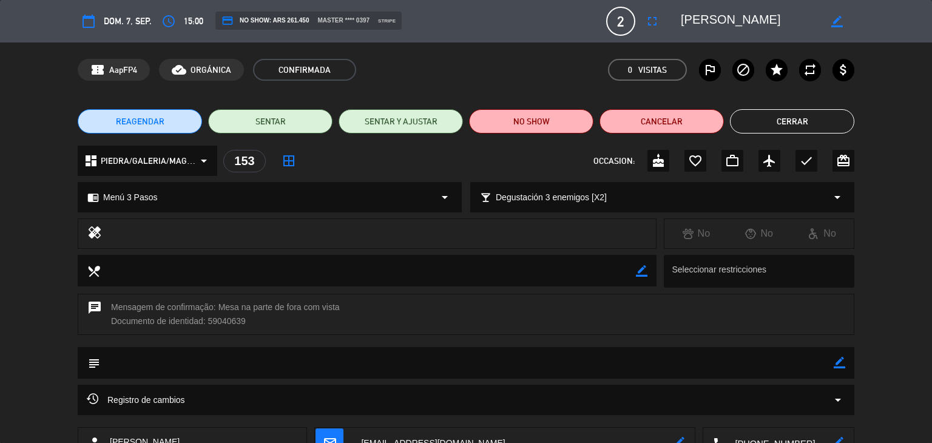
click at [769, 125] on button "Cerrar" at bounding box center [792, 121] width 124 height 24
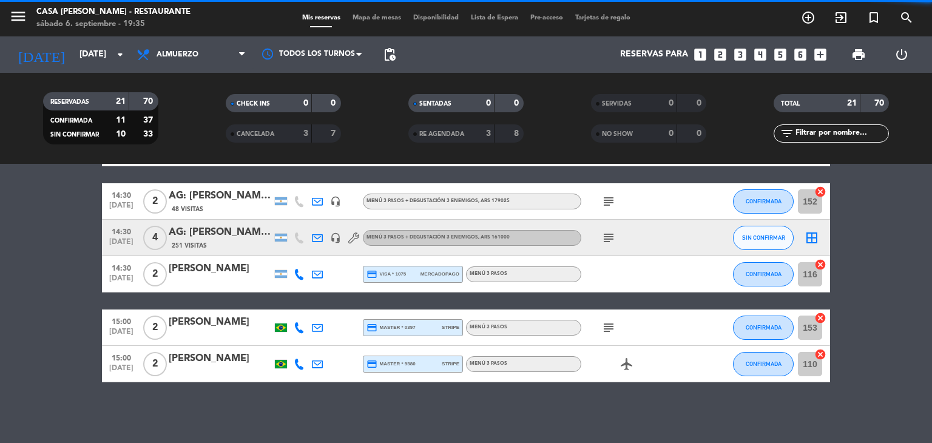
click at [231, 365] on div "[PERSON_NAME]" at bounding box center [220, 359] width 103 height 16
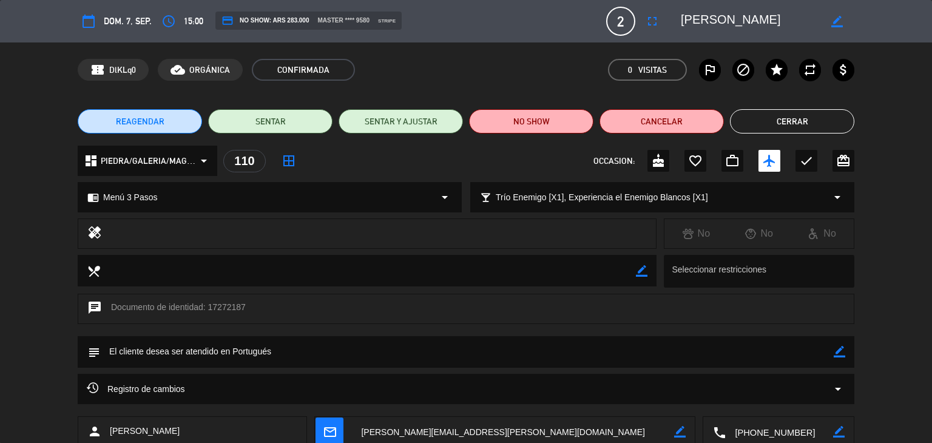
click at [772, 127] on button "Cerrar" at bounding box center [792, 121] width 124 height 24
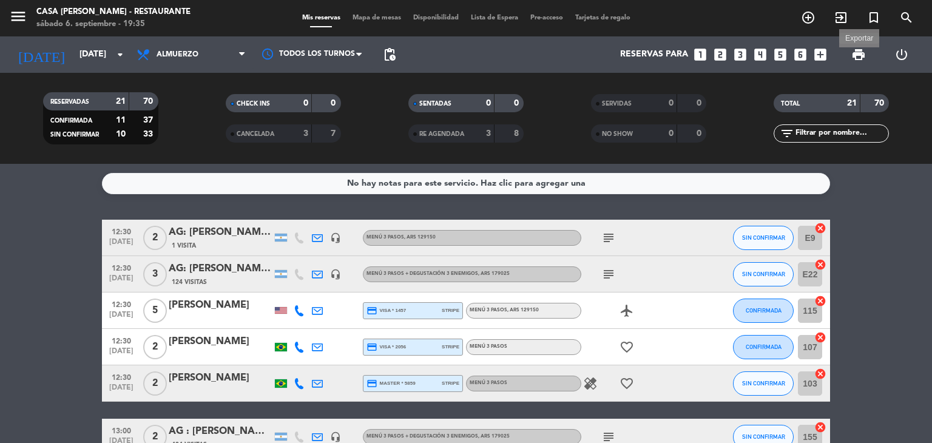
click at [859, 55] on span "print" at bounding box center [858, 54] width 15 height 15
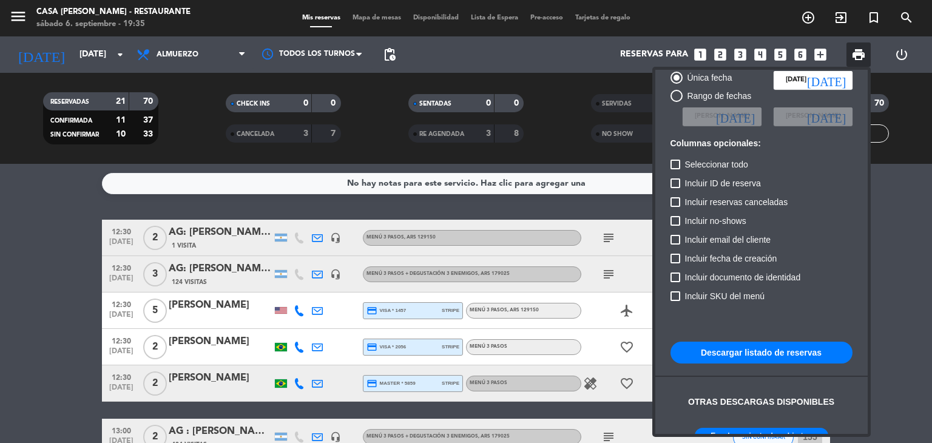
scroll to position [74, 0]
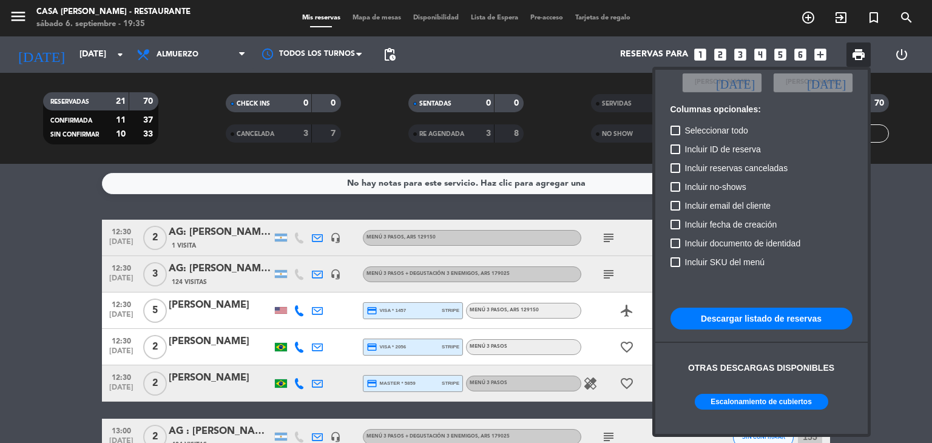
click at [765, 399] on button "Escalonamiento de cubiertos" at bounding box center [761, 402] width 133 height 16
click at [50, 318] on div at bounding box center [466, 221] width 932 height 443
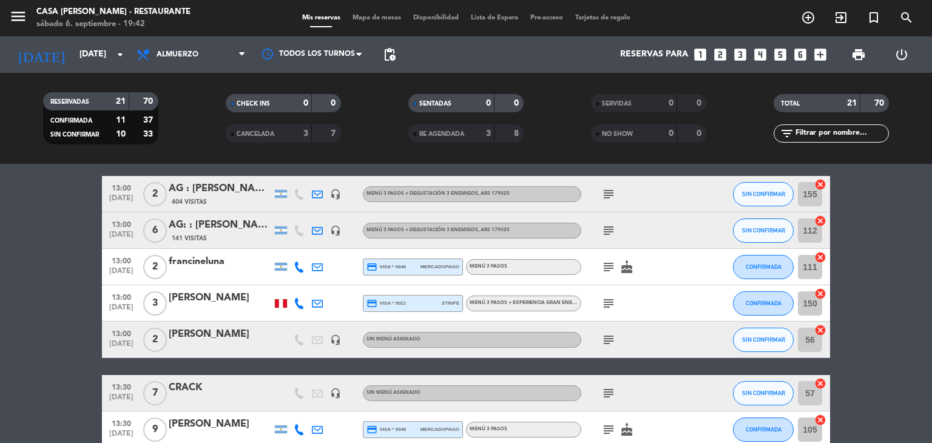
scroll to position [303, 0]
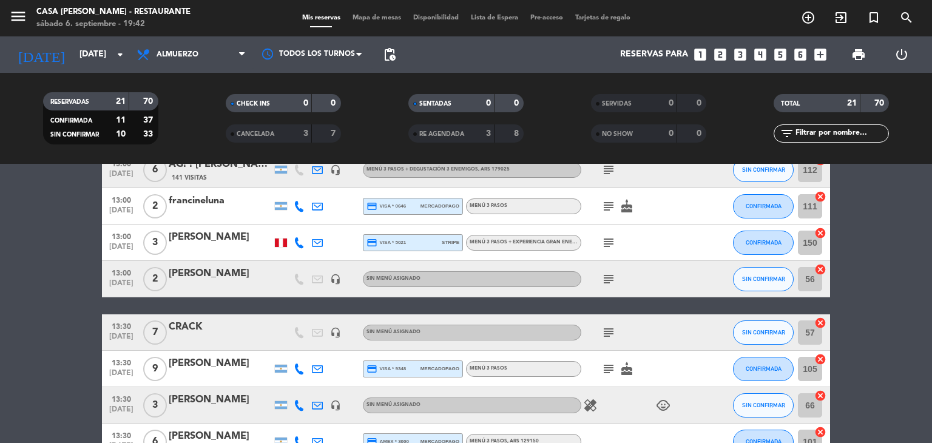
click at [186, 328] on div "CRACK" at bounding box center [220, 327] width 103 height 16
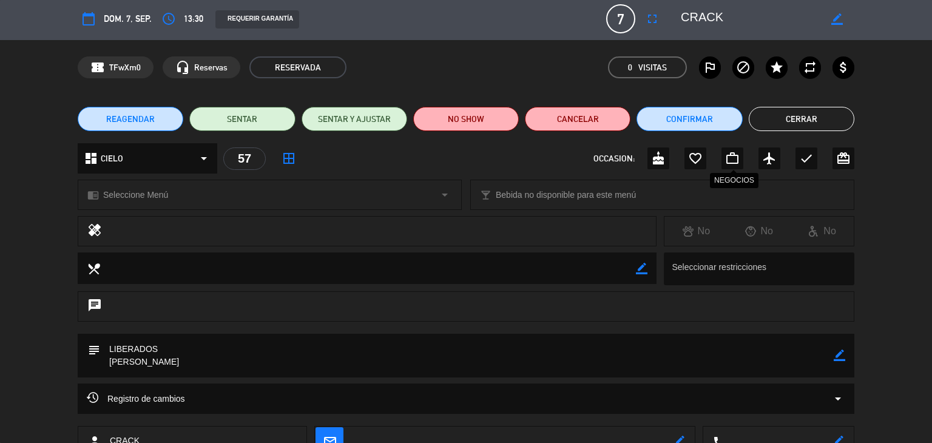
scroll to position [0, 0]
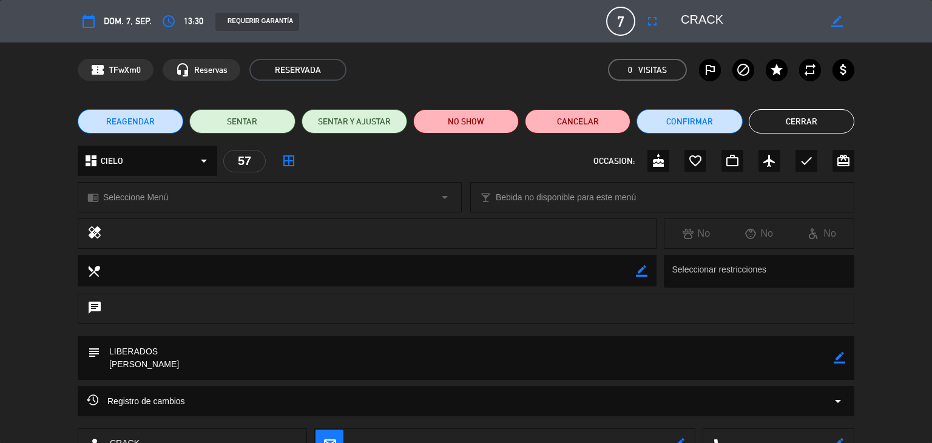
click at [755, 121] on button "Cerrar" at bounding box center [802, 121] width 106 height 24
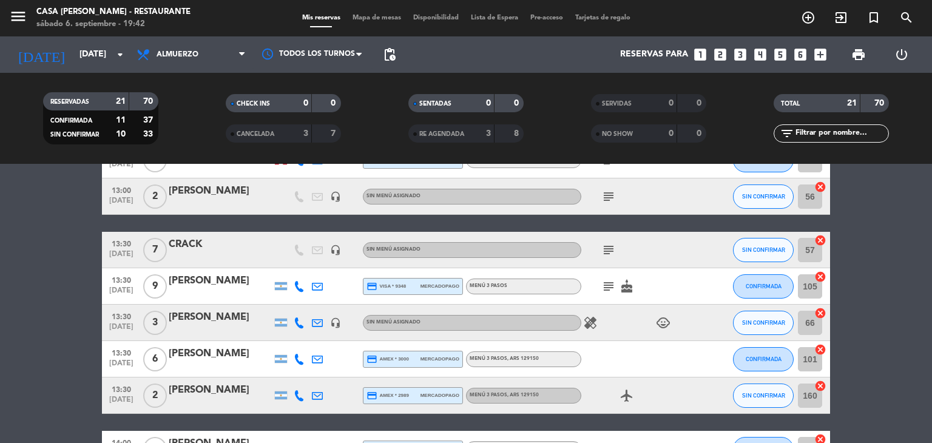
scroll to position [323, 0]
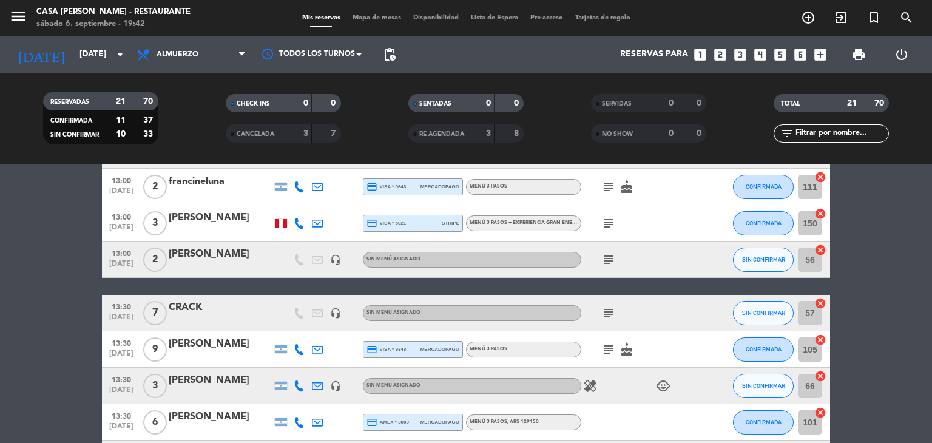
click at [226, 345] on div "[PERSON_NAME]" at bounding box center [220, 344] width 103 height 16
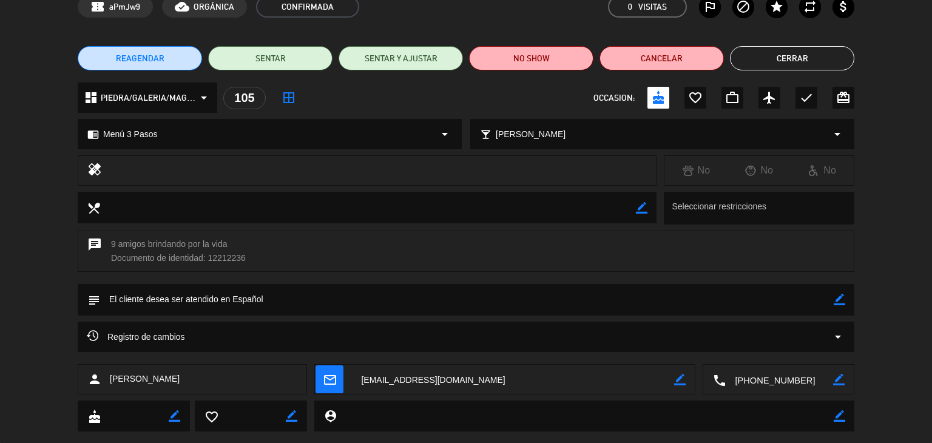
scroll to position [0, 0]
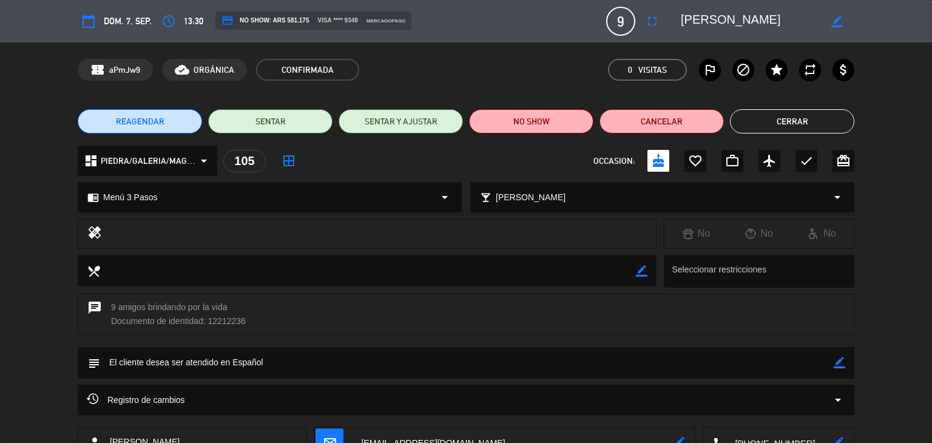
click at [753, 120] on button "Cerrar" at bounding box center [792, 121] width 124 height 24
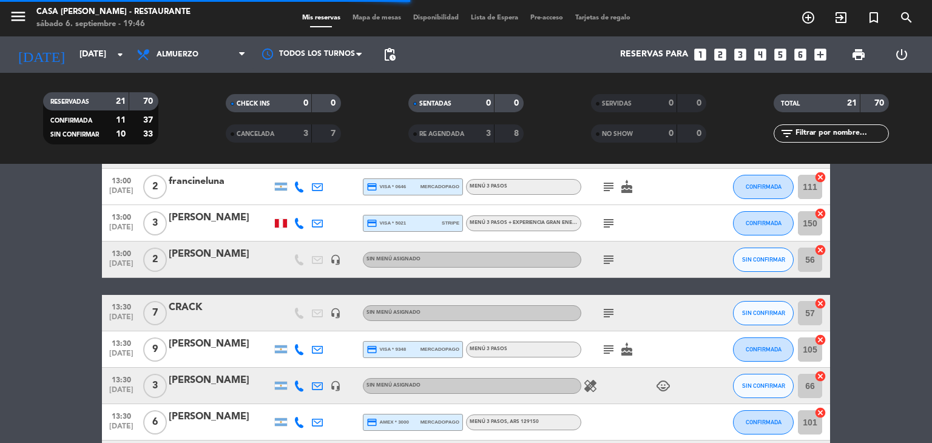
click at [610, 310] on icon "subject" at bounding box center [608, 313] width 15 height 15
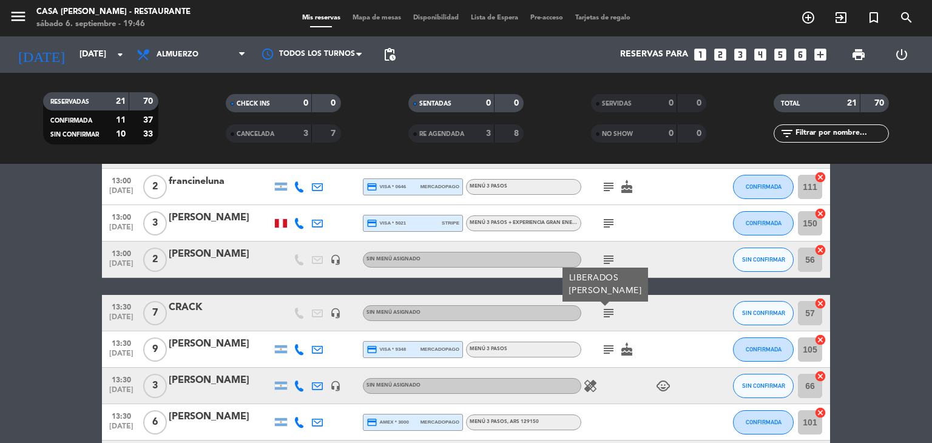
click at [610, 310] on icon "subject" at bounding box center [608, 313] width 15 height 15
click at [245, 381] on div "[PERSON_NAME]" at bounding box center [220, 380] width 103 height 16
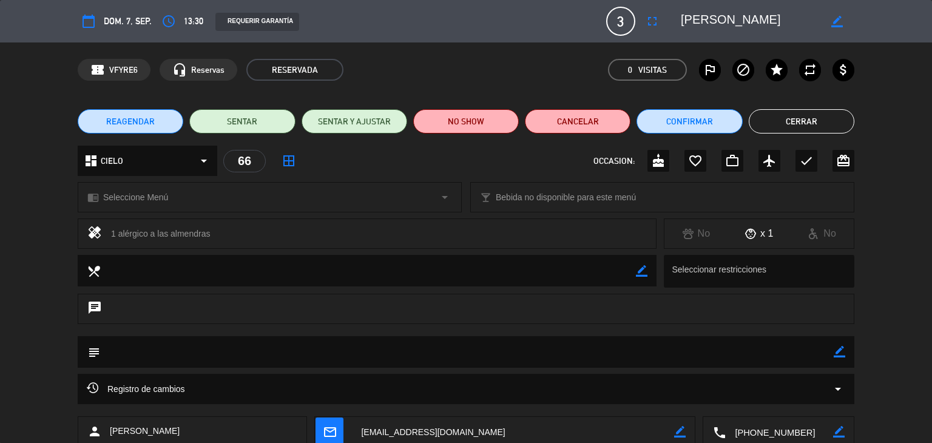
click at [801, 126] on button "Cerrar" at bounding box center [802, 121] width 106 height 24
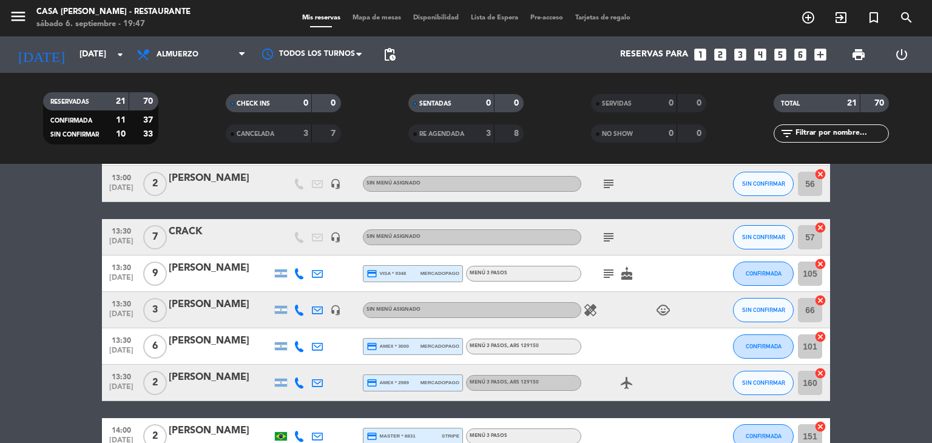
scroll to position [425, 0]
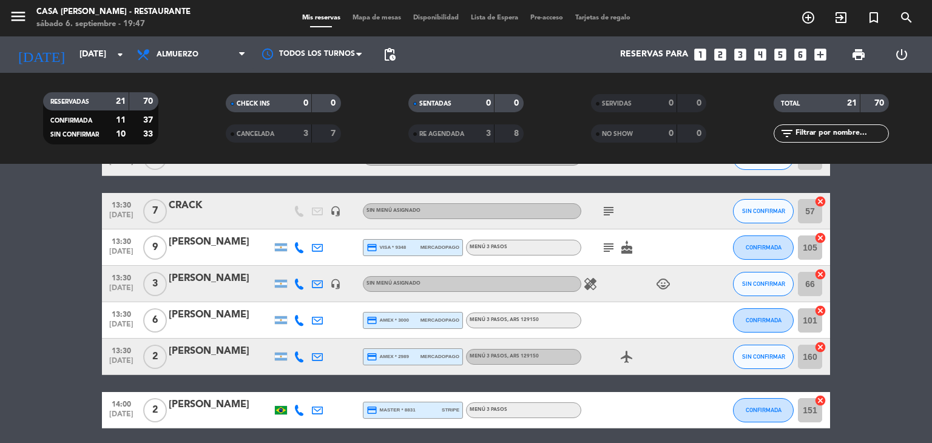
click at [187, 209] on div "CRACK" at bounding box center [220, 206] width 103 height 16
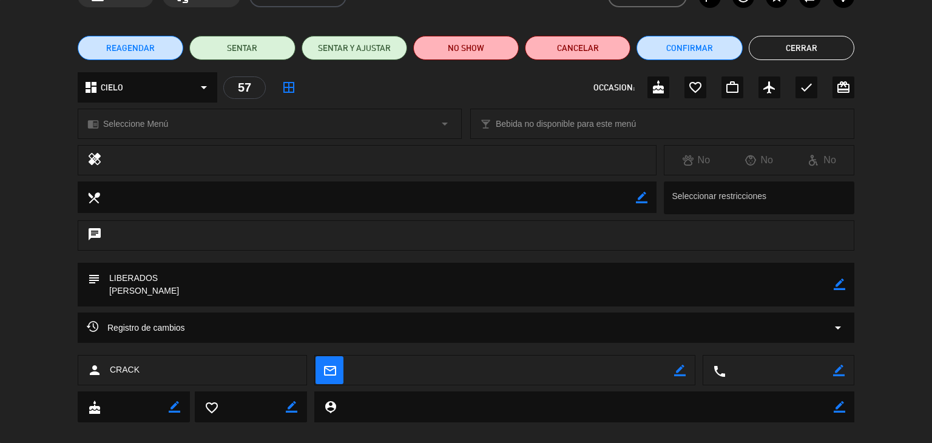
scroll to position [89, 0]
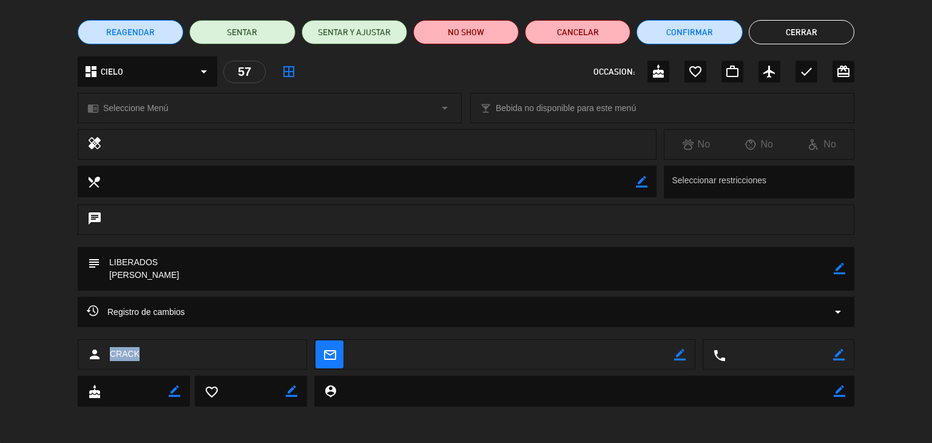
drag, startPoint x: 141, startPoint y: 354, endPoint x: 109, endPoint y: 355, distance: 31.6
click at [109, 355] on div "person CRACK" at bounding box center [192, 354] width 229 height 30
copy span "CRACK"
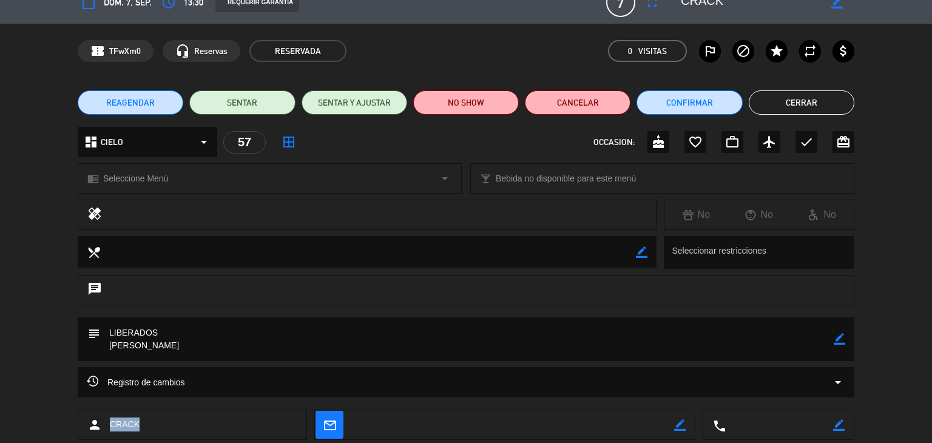
scroll to position [0, 0]
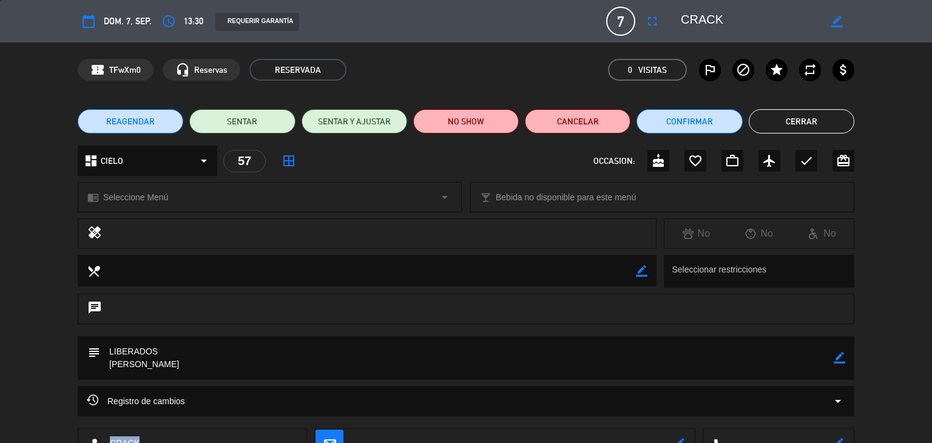
click at [767, 120] on button "Cerrar" at bounding box center [802, 121] width 106 height 24
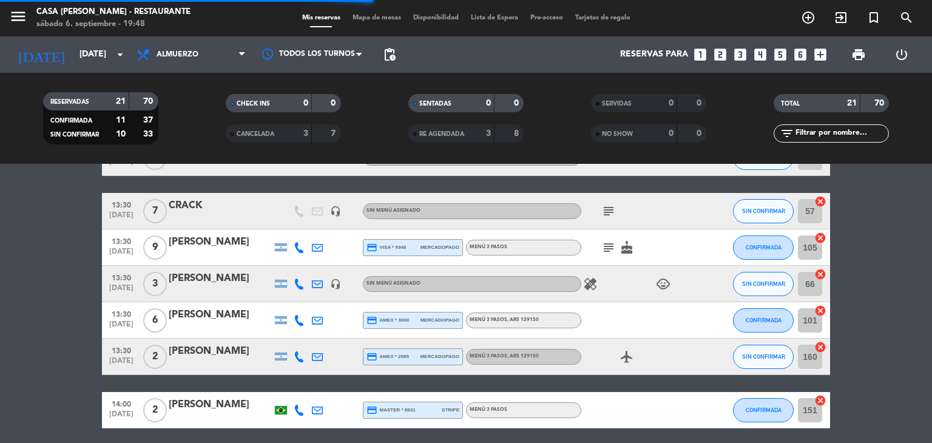
click at [218, 243] on div "[PERSON_NAME]" at bounding box center [220, 242] width 103 height 16
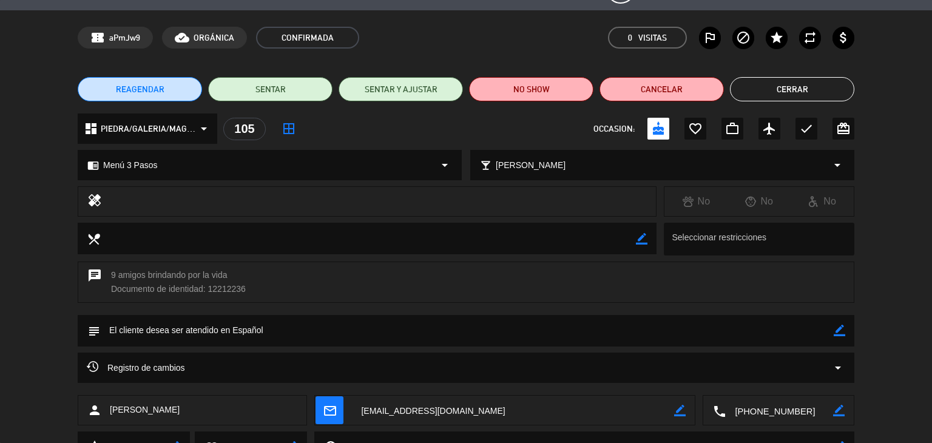
scroll to position [87, 0]
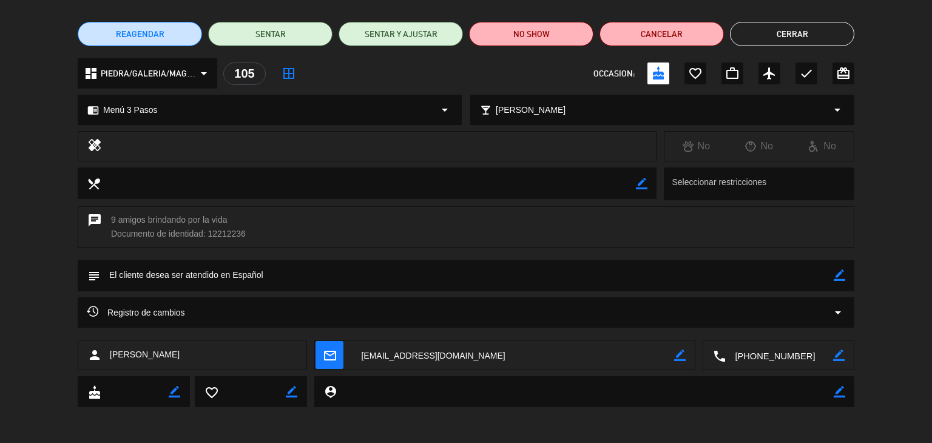
drag, startPoint x: 186, startPoint y: 354, endPoint x: 102, endPoint y: 353, distance: 84.3
click at [102, 353] on div "person [PERSON_NAME]" at bounding box center [192, 355] width 229 height 30
copy div "[PERSON_NAME]"
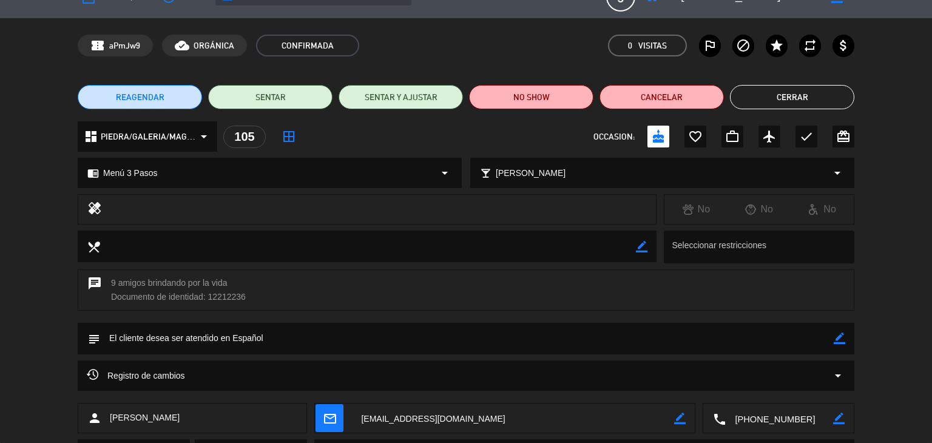
scroll to position [0, 0]
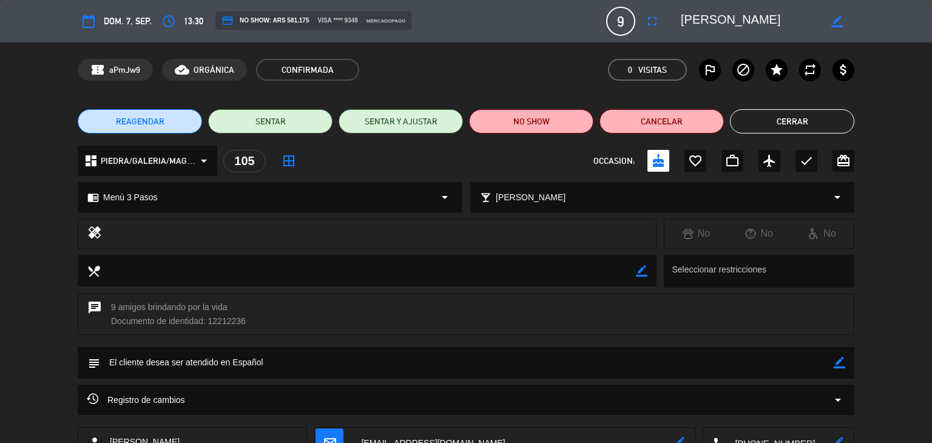
click at [774, 116] on button "Cerrar" at bounding box center [792, 121] width 124 height 24
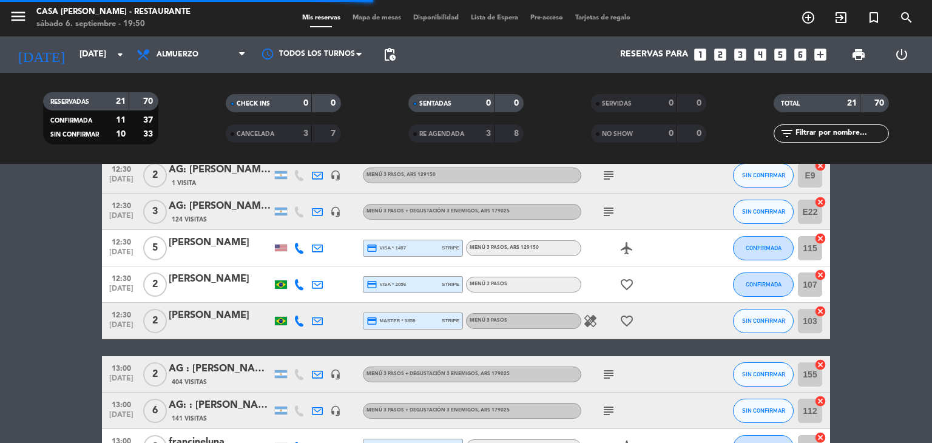
scroll to position [61, 0]
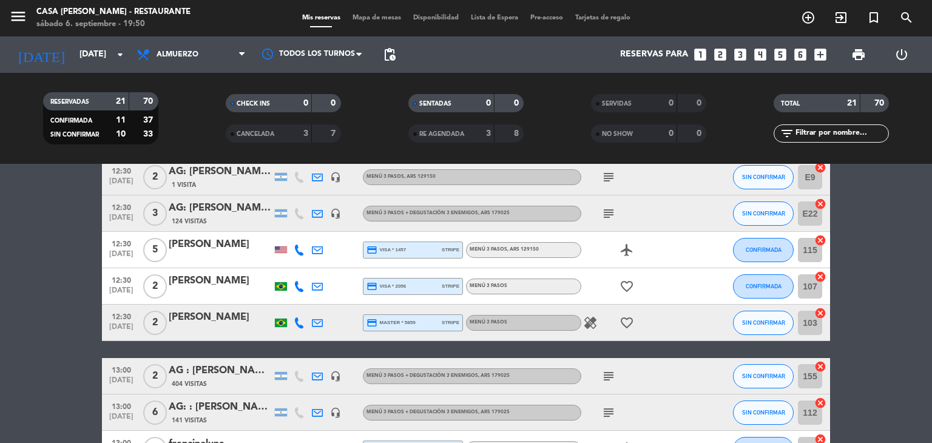
click at [220, 243] on div "[PERSON_NAME]" at bounding box center [220, 245] width 103 height 16
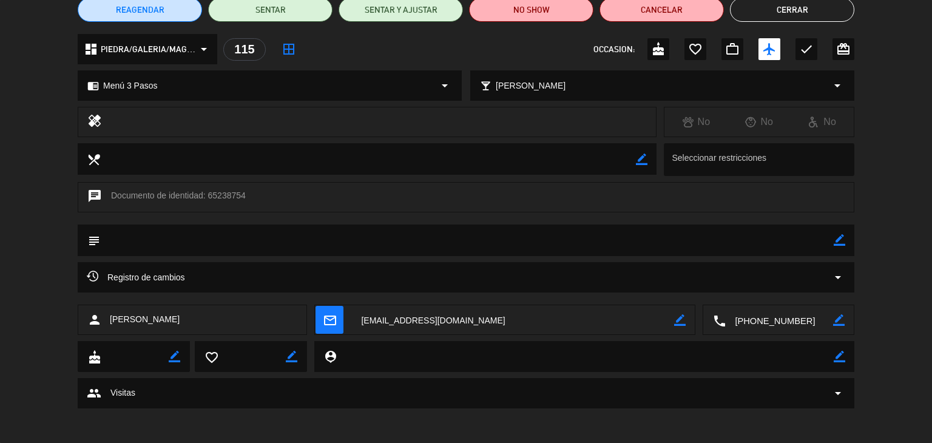
scroll to position [113, 0]
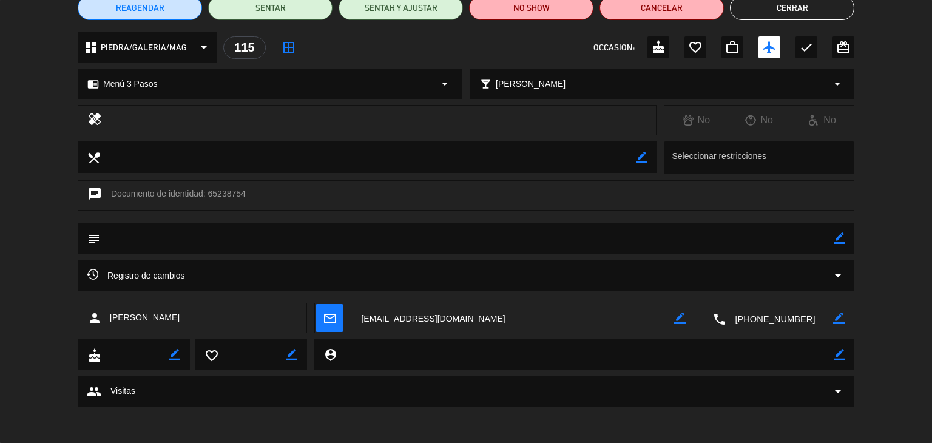
drag, startPoint x: 179, startPoint y: 320, endPoint x: 107, endPoint y: 323, distance: 71.7
click at [107, 323] on div "person [PERSON_NAME]" at bounding box center [192, 318] width 229 height 30
copy span "[PERSON_NAME]"
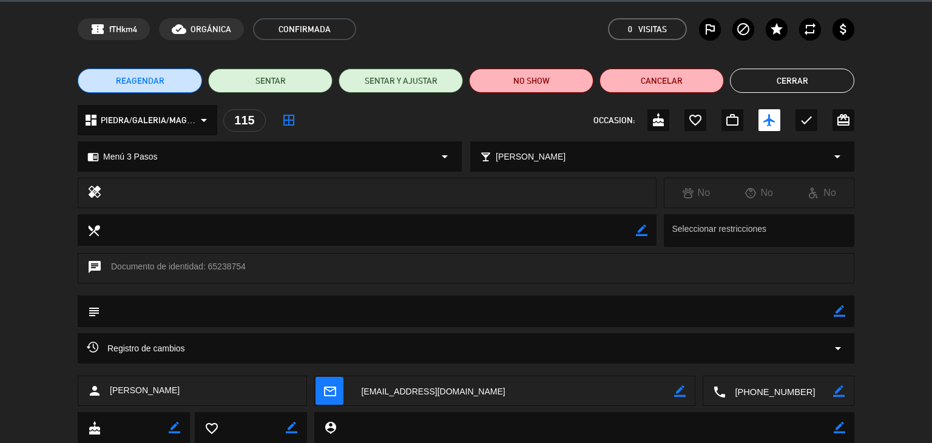
scroll to position [0, 0]
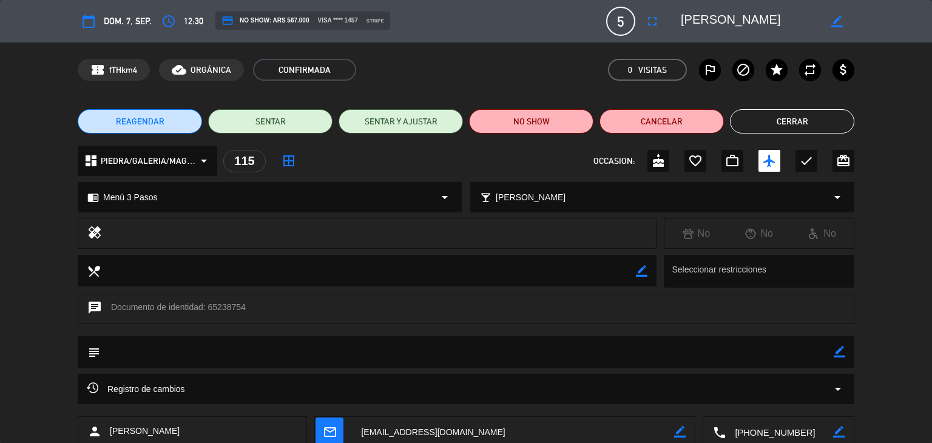
click at [810, 127] on button "Cerrar" at bounding box center [792, 121] width 124 height 24
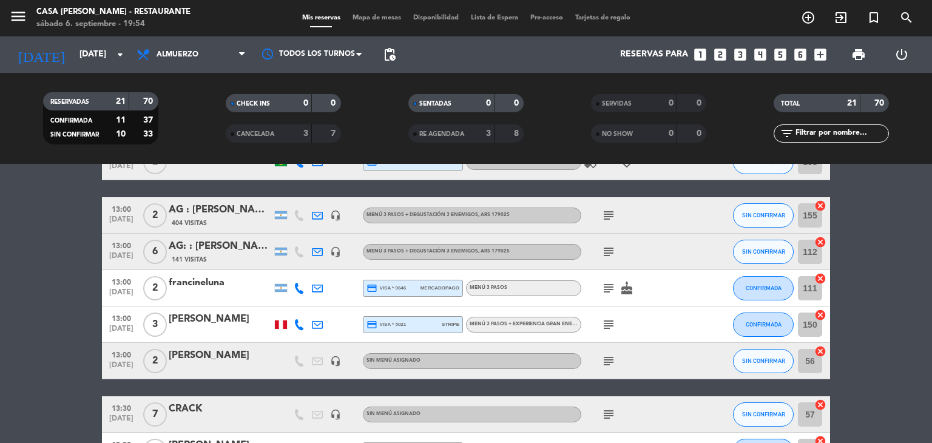
scroll to position [243, 0]
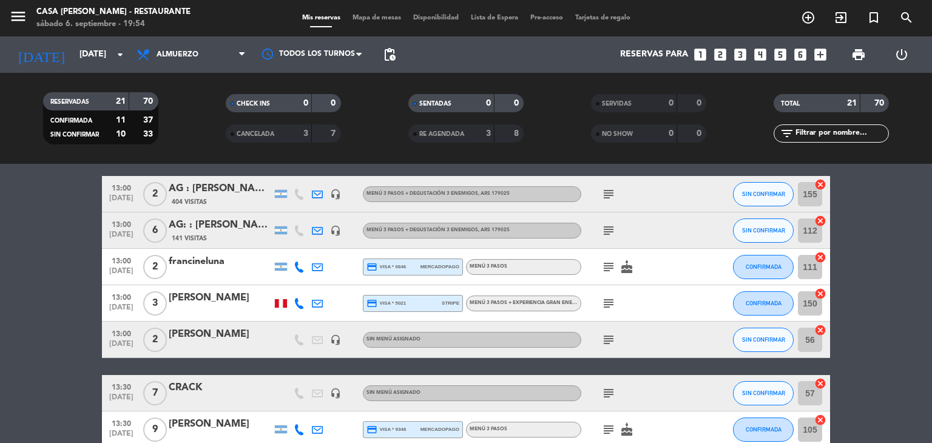
click at [210, 297] on div "[PERSON_NAME]" at bounding box center [220, 298] width 103 height 16
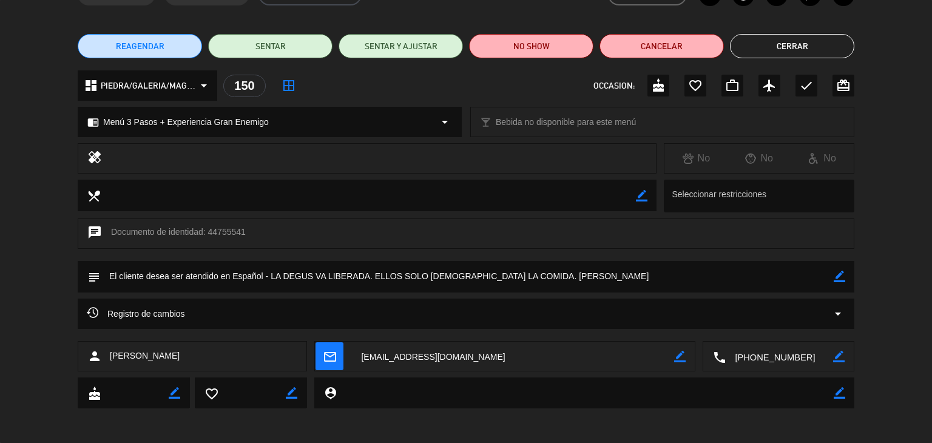
scroll to position [77, 0]
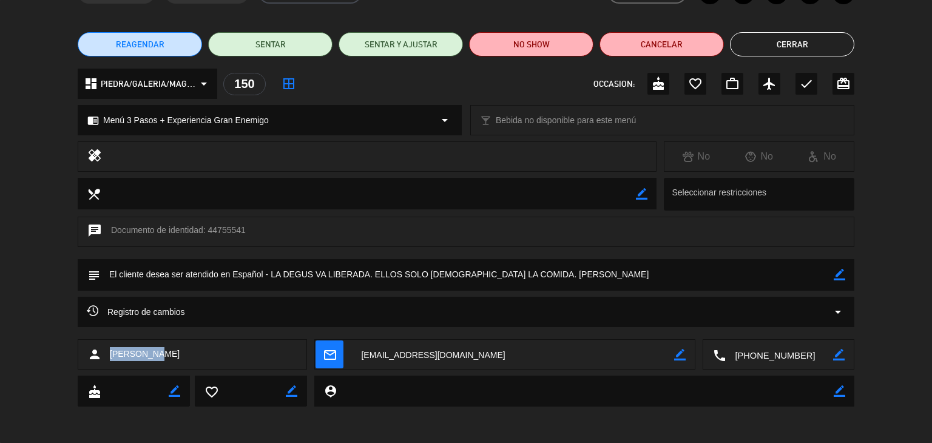
drag, startPoint x: 109, startPoint y: 352, endPoint x: 169, endPoint y: 357, distance: 59.6
click at [169, 357] on div "person [PERSON_NAME]" at bounding box center [192, 354] width 229 height 30
copy span "[PERSON_NAME]"
click at [793, 47] on button "Cerrar" at bounding box center [792, 44] width 124 height 24
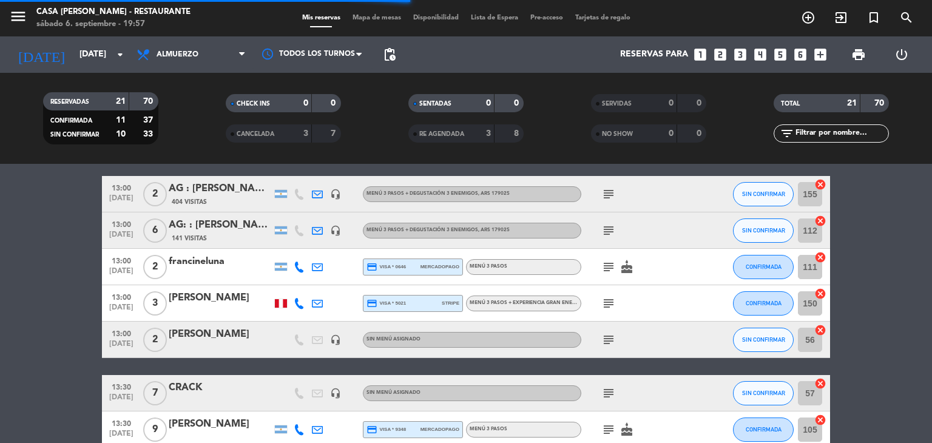
click at [281, 301] on div at bounding box center [281, 303] width 12 height 8
click at [215, 295] on div "[PERSON_NAME]" at bounding box center [220, 298] width 103 height 16
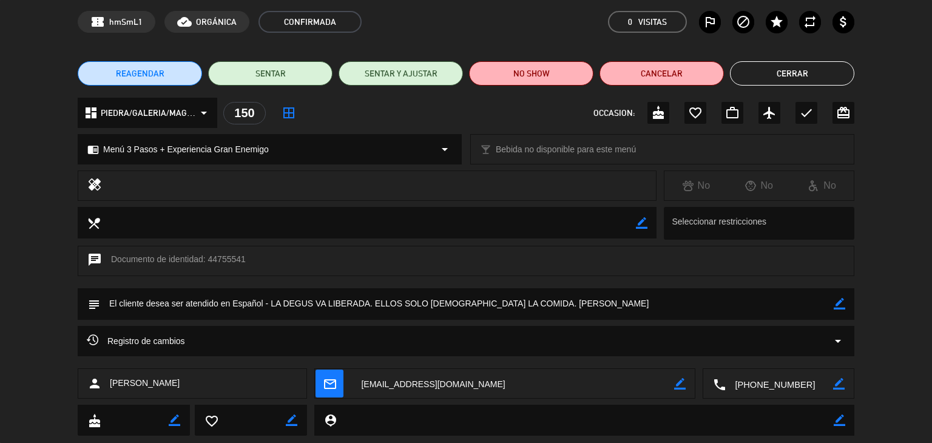
scroll to position [61, 0]
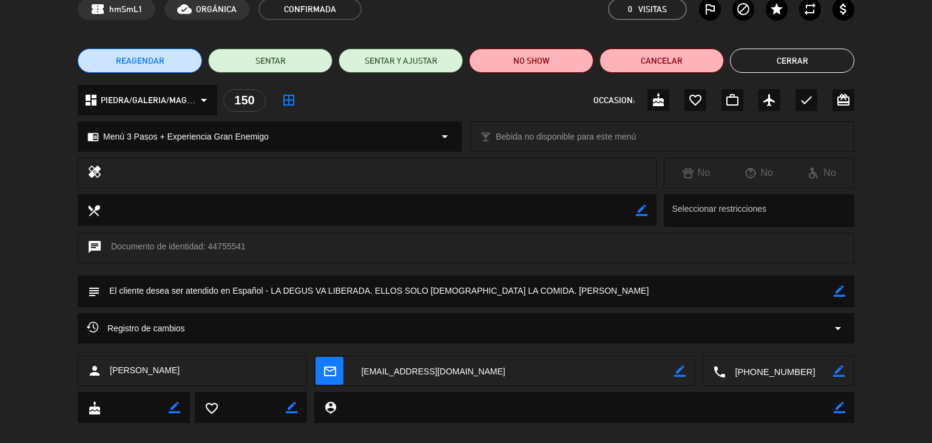
drag, startPoint x: 272, startPoint y: 292, endPoint x: 587, endPoint y: 289, distance: 315.5
click at [587, 289] on textarea at bounding box center [466, 290] width 733 height 31
